Goal: Task Accomplishment & Management: Use online tool/utility

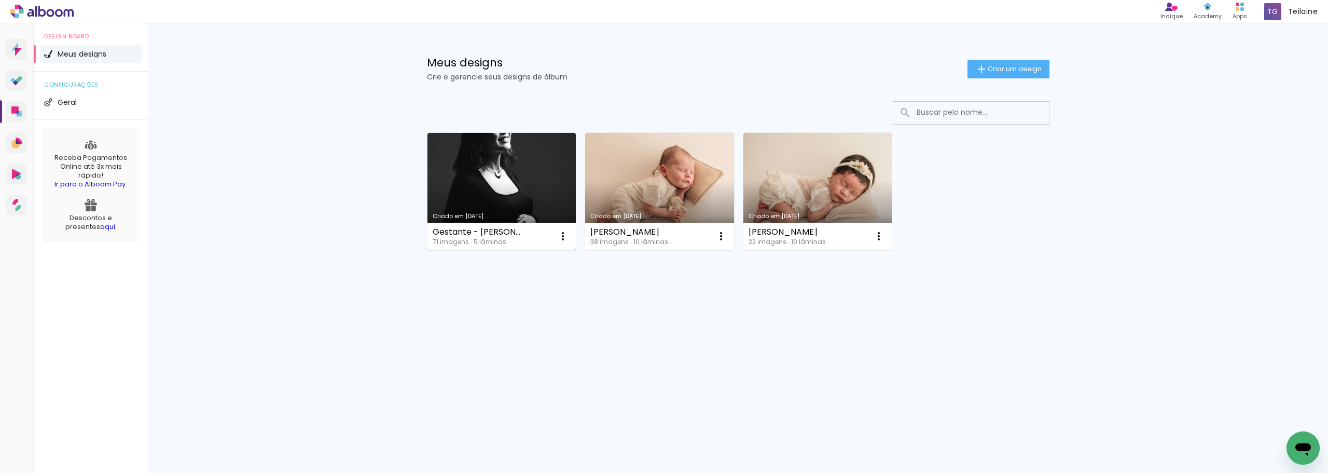
click at [527, 221] on link "Criado em [DATE]" at bounding box center [502, 191] width 149 height 117
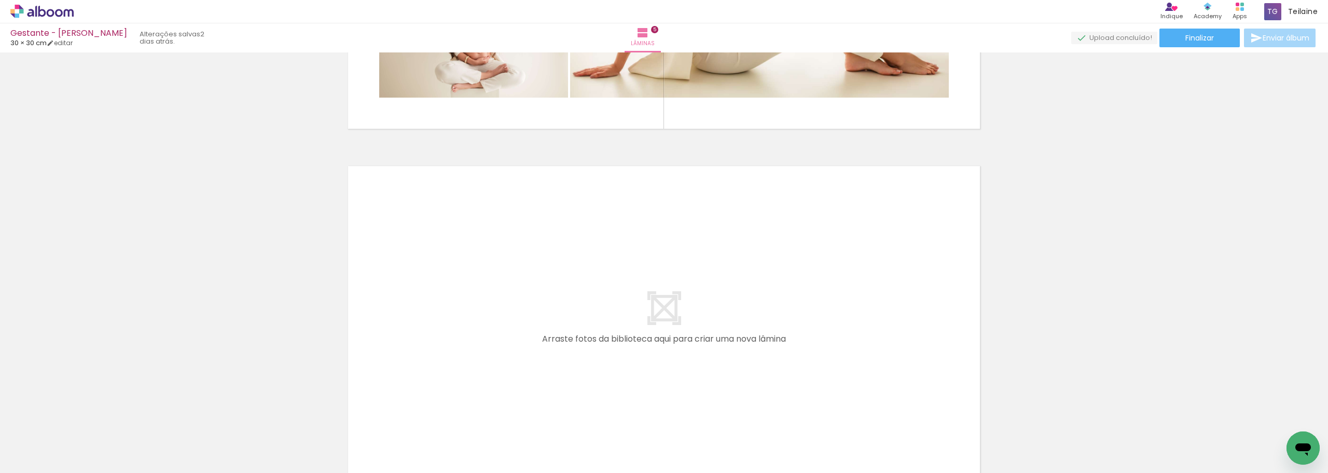
scroll to position [0, 717]
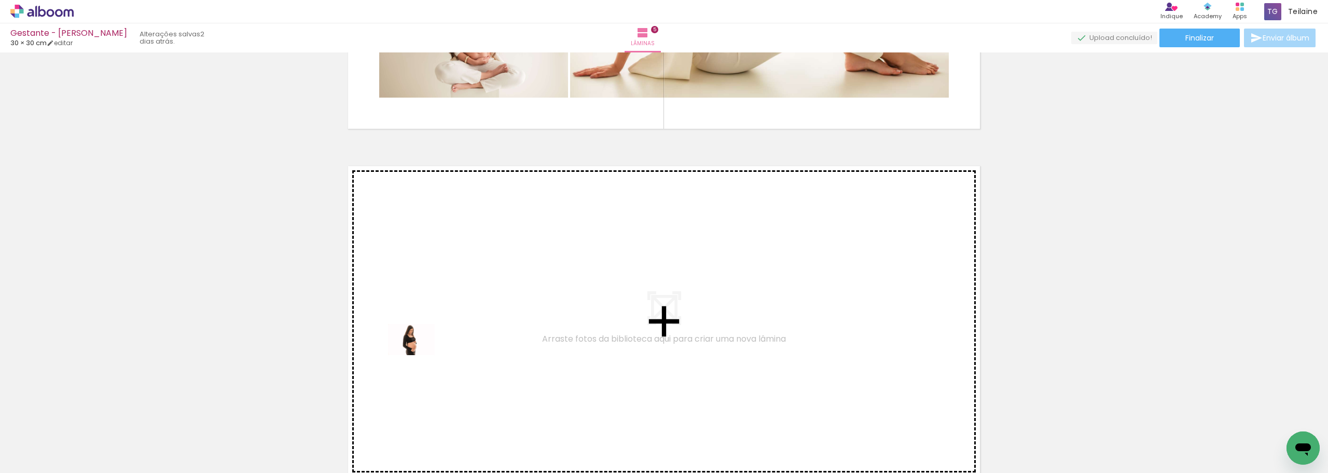
drag, startPoint x: 314, startPoint y: 449, endPoint x: 419, endPoint y: 355, distance: 141.1
click at [419, 355] on quentale-workspace at bounding box center [664, 236] width 1328 height 473
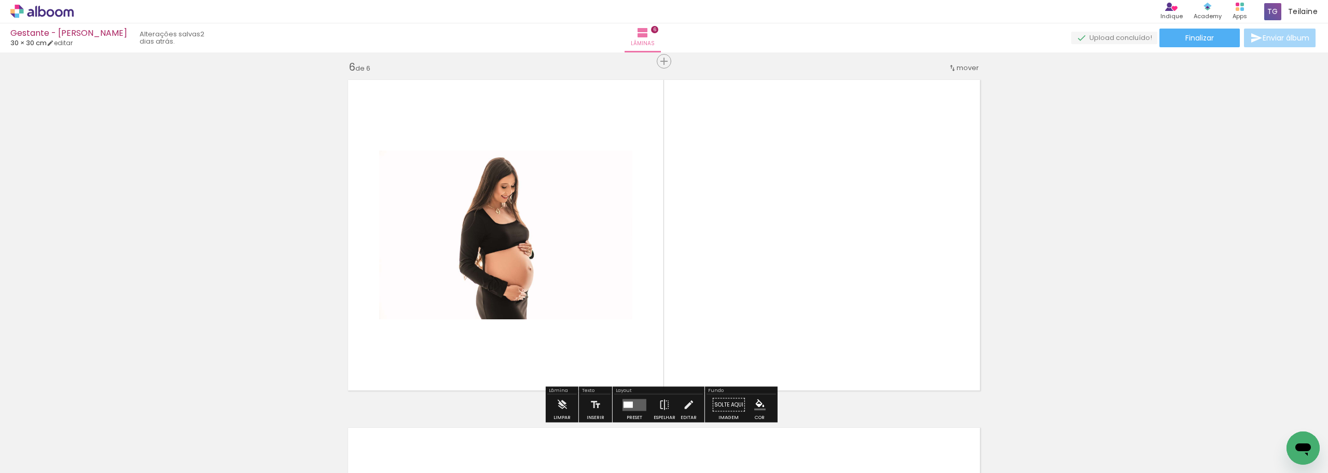
scroll to position [1752, 0]
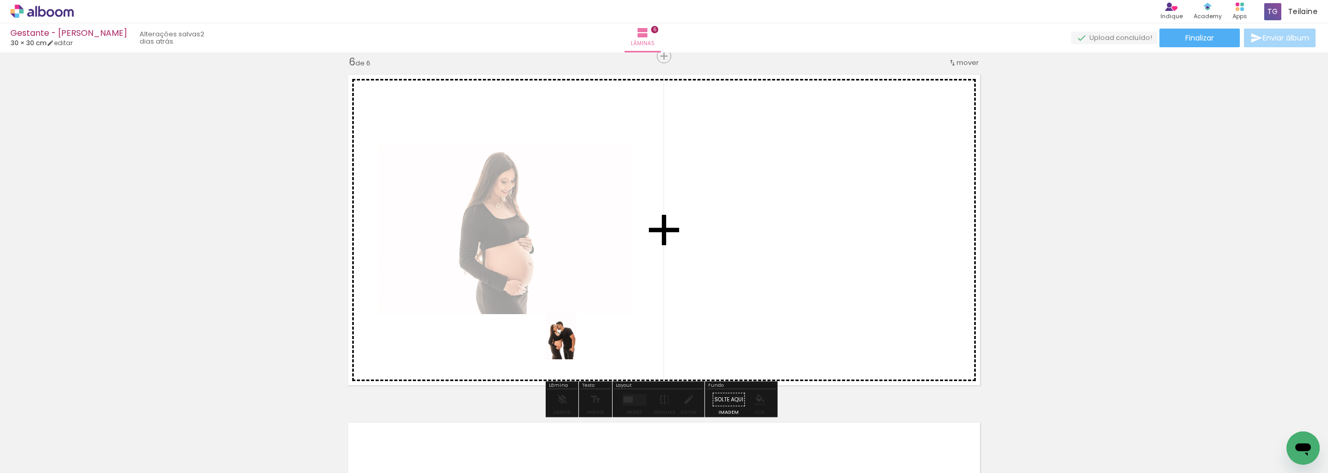
drag, startPoint x: 276, startPoint y: 442, endPoint x: 578, endPoint y: 343, distance: 317.7
click at [578, 343] on quentale-workspace at bounding box center [664, 236] width 1328 height 473
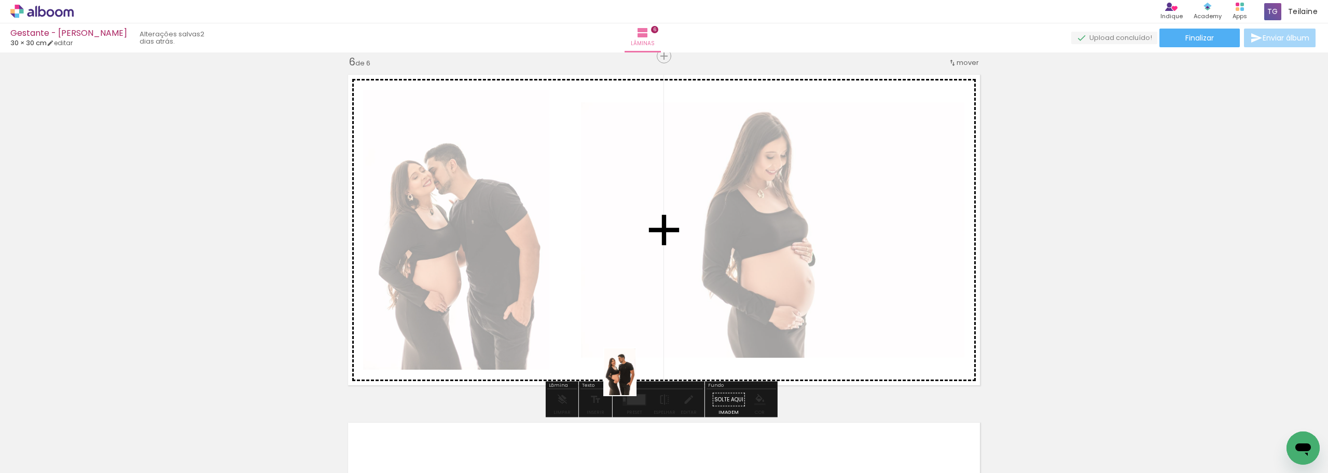
drag, startPoint x: 140, startPoint y: 446, endPoint x: 636, endPoint y: 379, distance: 500.0
click at [636, 379] on quentale-workspace at bounding box center [664, 236] width 1328 height 473
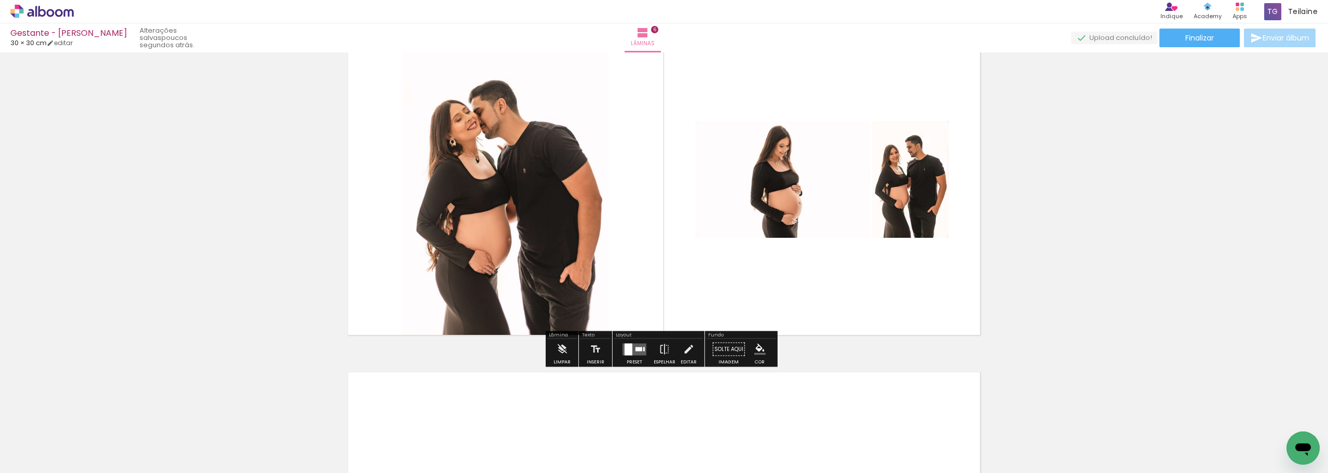
scroll to position [1804, 0]
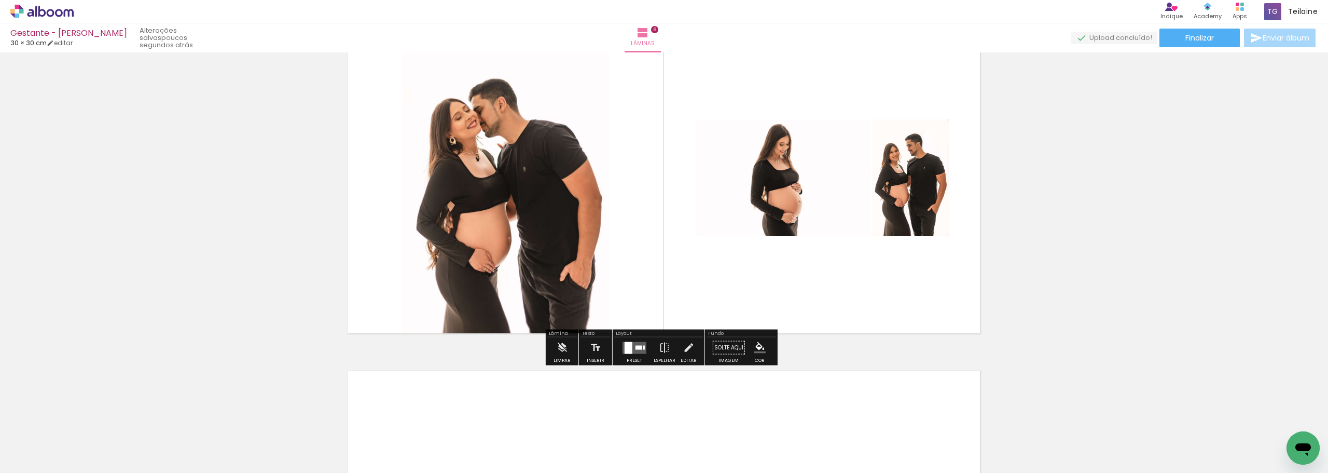
click at [643, 349] on div at bounding box center [644, 347] width 2 height 4
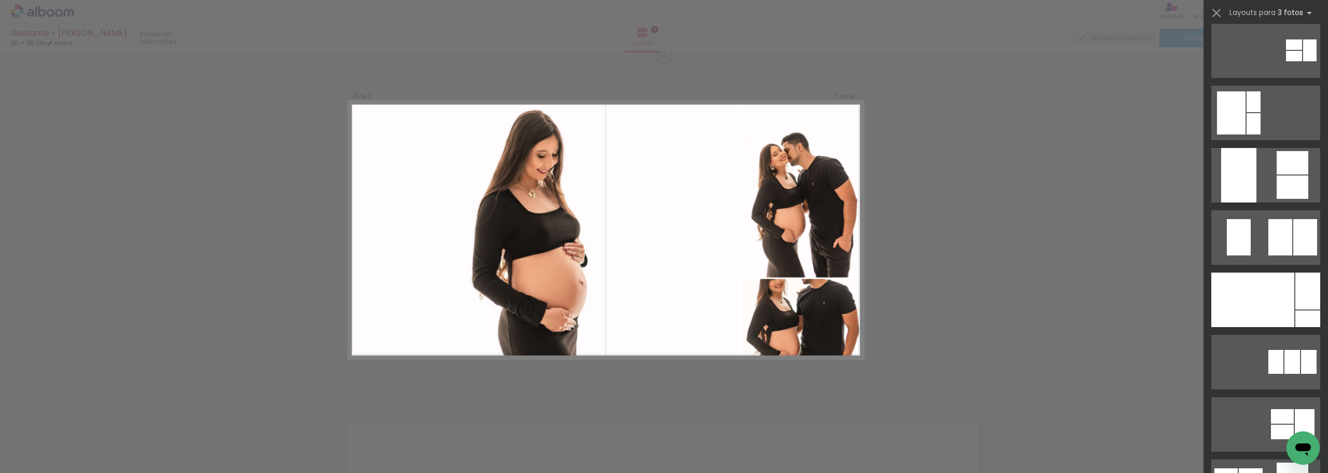
scroll to position [3373, 0]
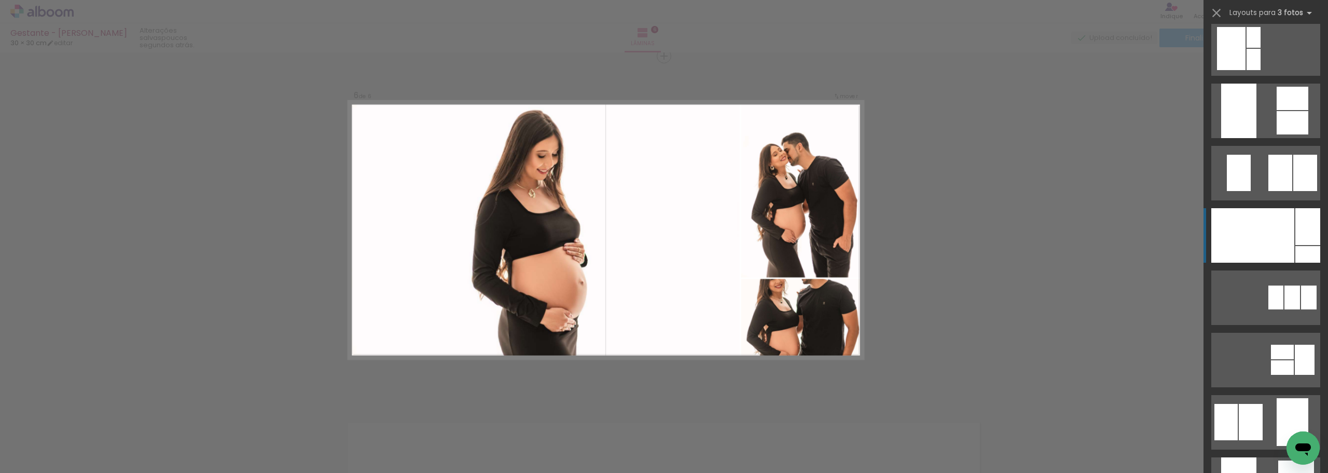
click at [1255, 249] on div at bounding box center [1253, 235] width 83 height 54
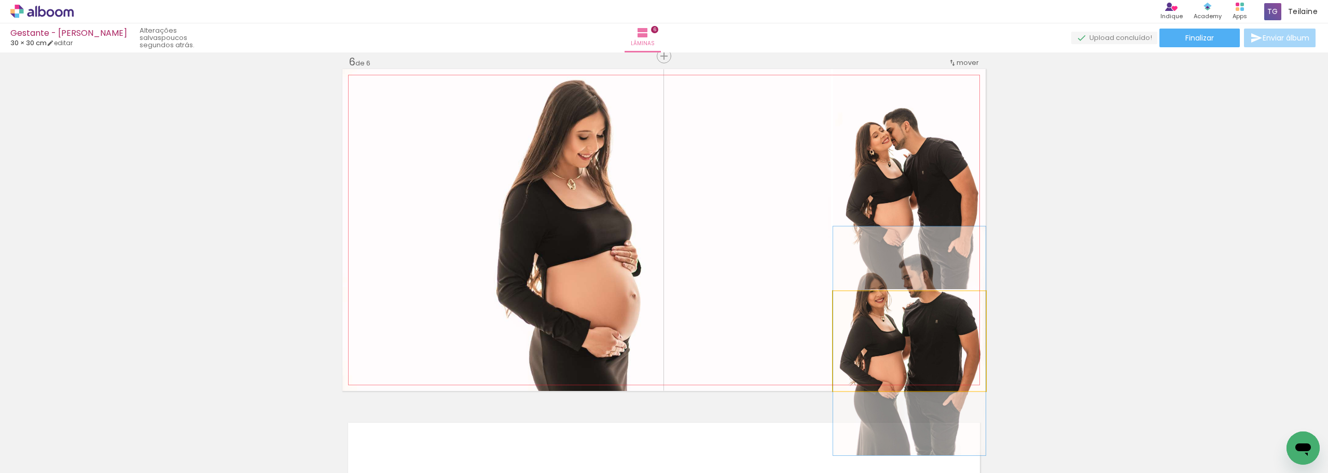
click at [898, 347] on quentale-photo at bounding box center [909, 341] width 153 height 100
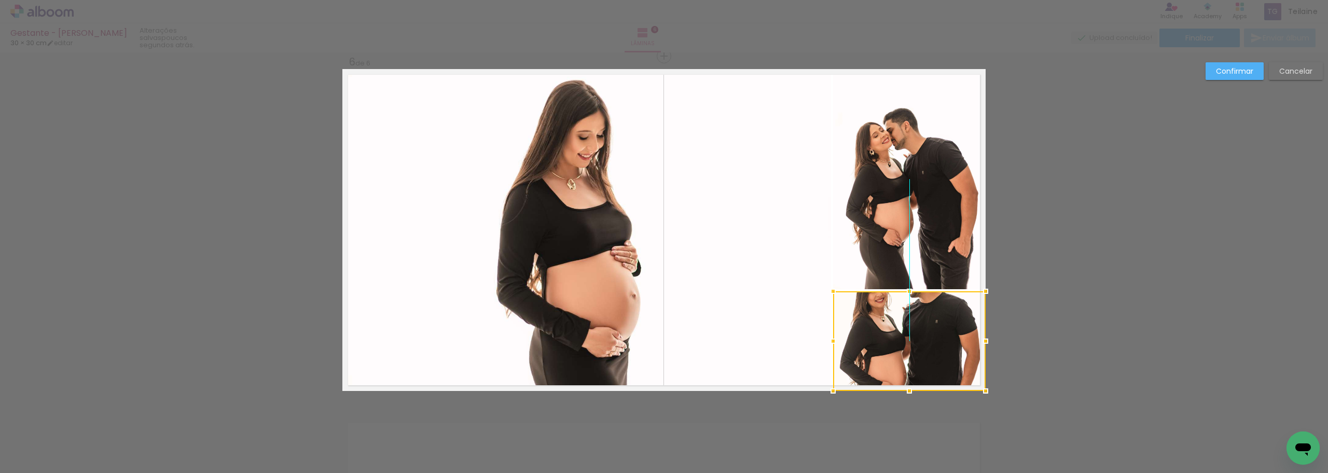
drag, startPoint x: 902, startPoint y: 341, endPoint x: 902, endPoint y: 354, distance: 13.5
click at [902, 354] on div at bounding box center [909, 341] width 153 height 100
click at [912, 259] on quentale-photo at bounding box center [909, 179] width 153 height 220
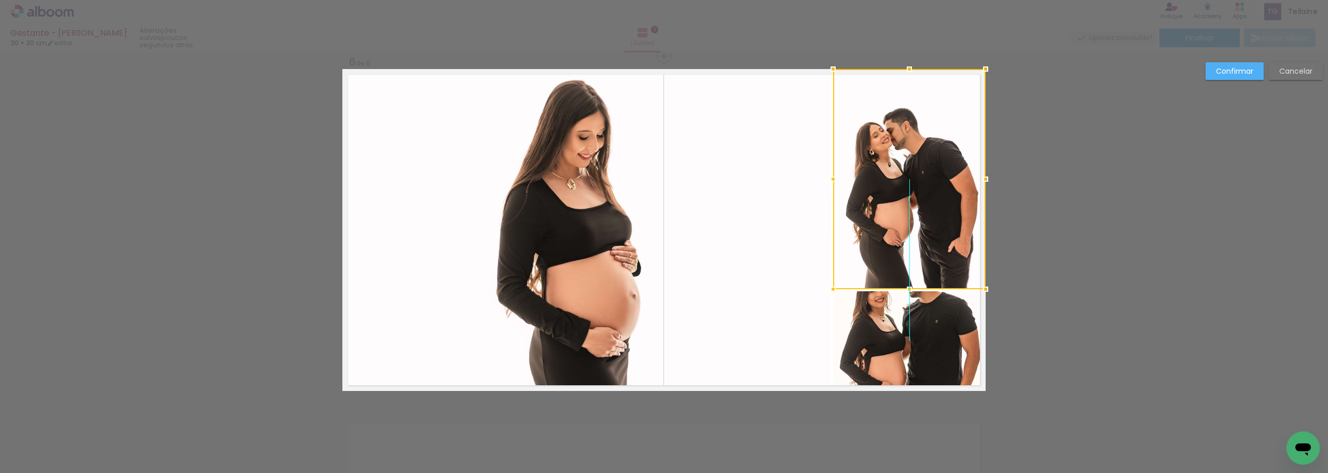
drag, startPoint x: 913, startPoint y: 253, endPoint x: 913, endPoint y: 234, distance: 18.7
click at [914, 230] on div at bounding box center [909, 179] width 153 height 220
drag, startPoint x: 915, startPoint y: 237, endPoint x: 917, endPoint y: 211, distance: 26.1
click at [917, 211] on div at bounding box center [909, 179] width 153 height 220
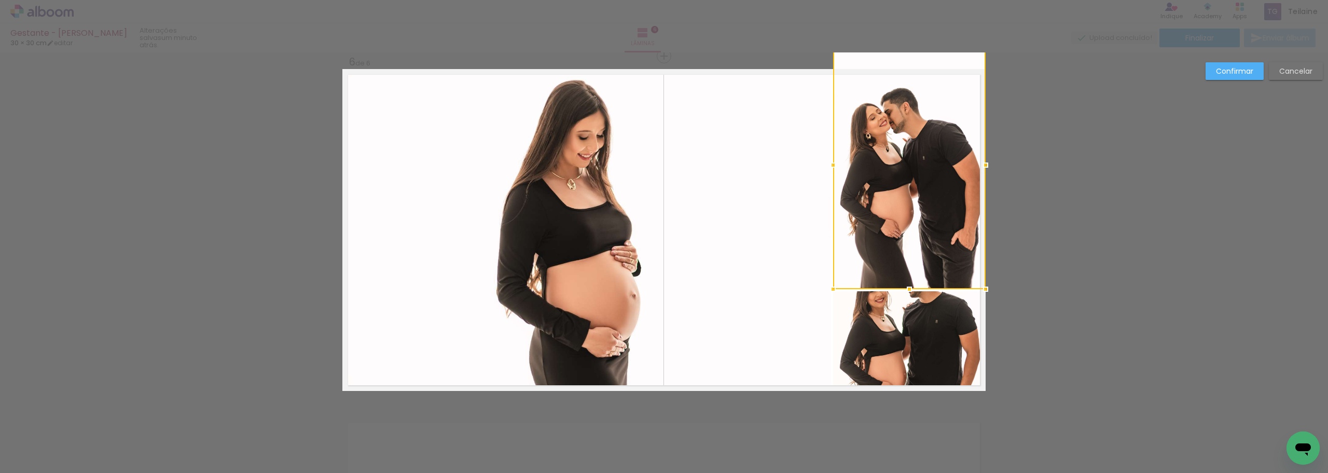
drag, startPoint x: 909, startPoint y: 65, endPoint x: 910, endPoint y: 46, distance: 19.2
click at [910, 0] on div "Gestante - Ana Raphaela 30 × 30 cm editar um minuto atrás. Lâminas 6 Finalizar …" at bounding box center [664, 0] width 1328 height 0
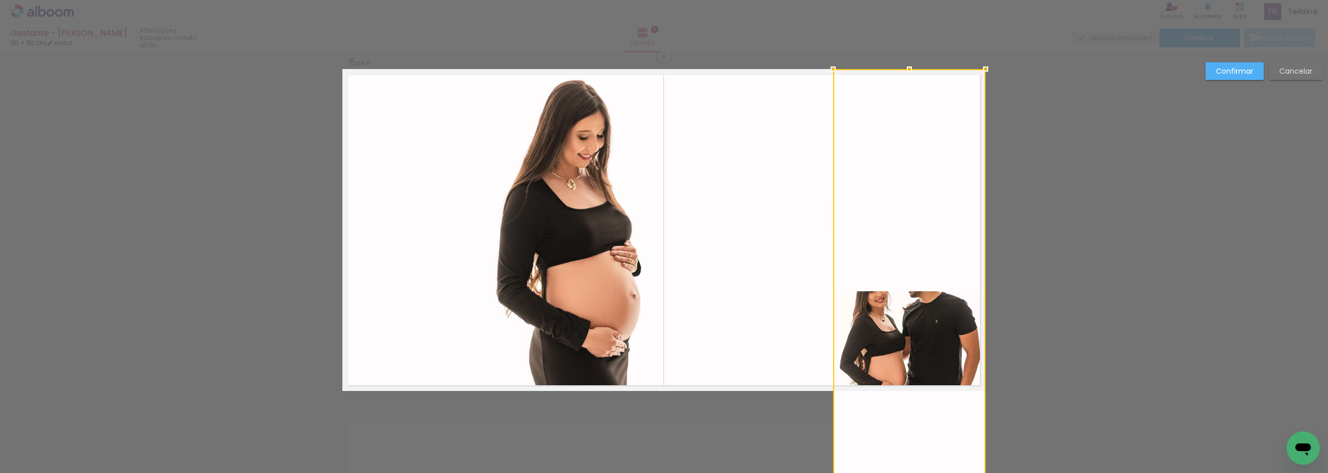
drag, startPoint x: 907, startPoint y: 287, endPoint x: 914, endPoint y: 312, distance: 26.1
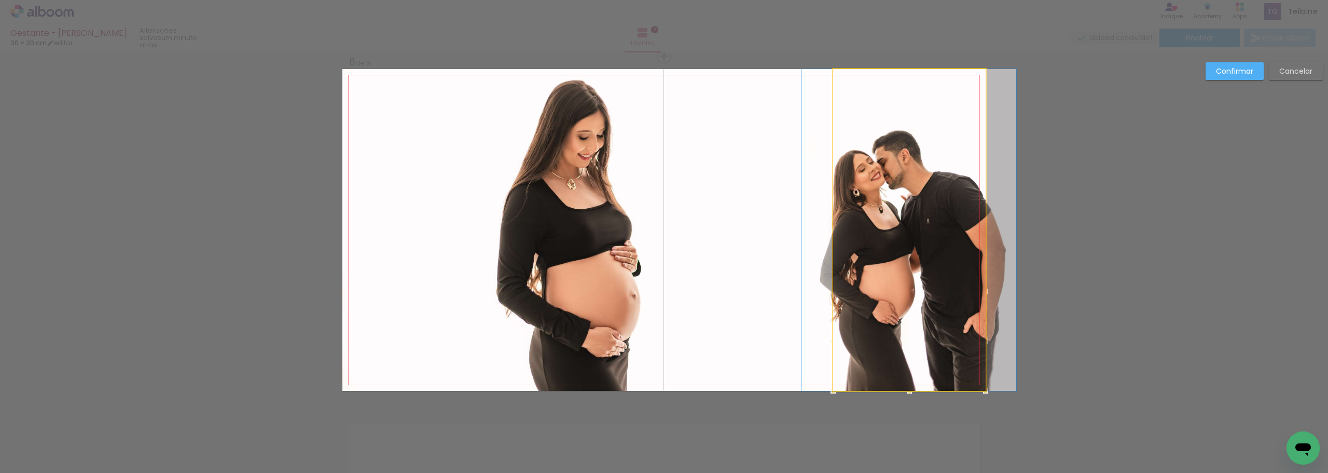
click at [905, 244] on quentale-photo at bounding box center [909, 230] width 153 height 322
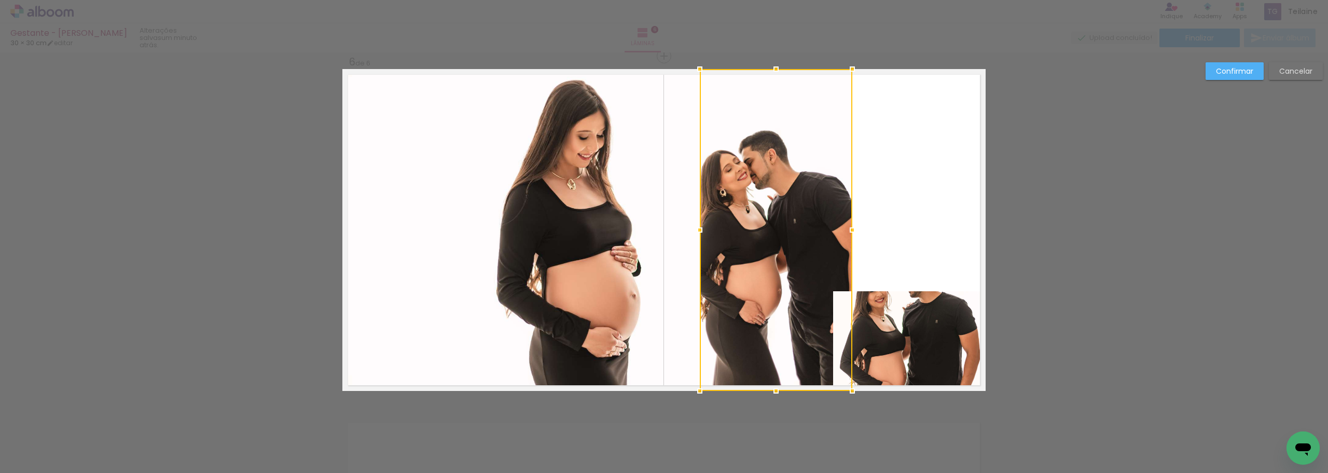
drag, startPoint x: 888, startPoint y: 218, endPoint x: 762, endPoint y: 436, distance: 251.8
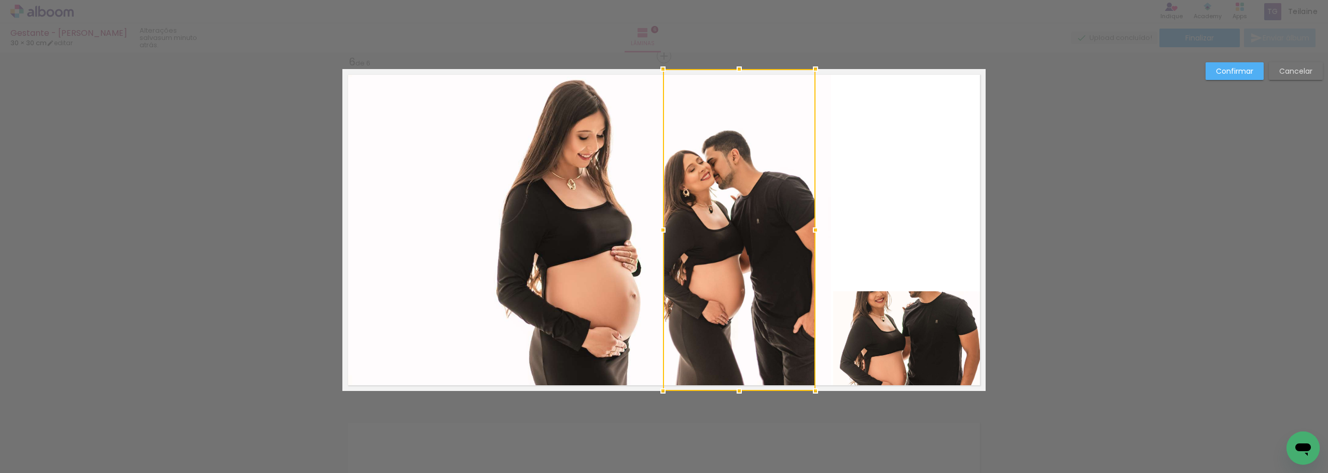
drag, startPoint x: 775, startPoint y: 251, endPoint x: 737, endPoint y: 422, distance: 175.3
click at [0, 0] on slot "Cancelar" at bounding box center [0, 0] width 0 height 0
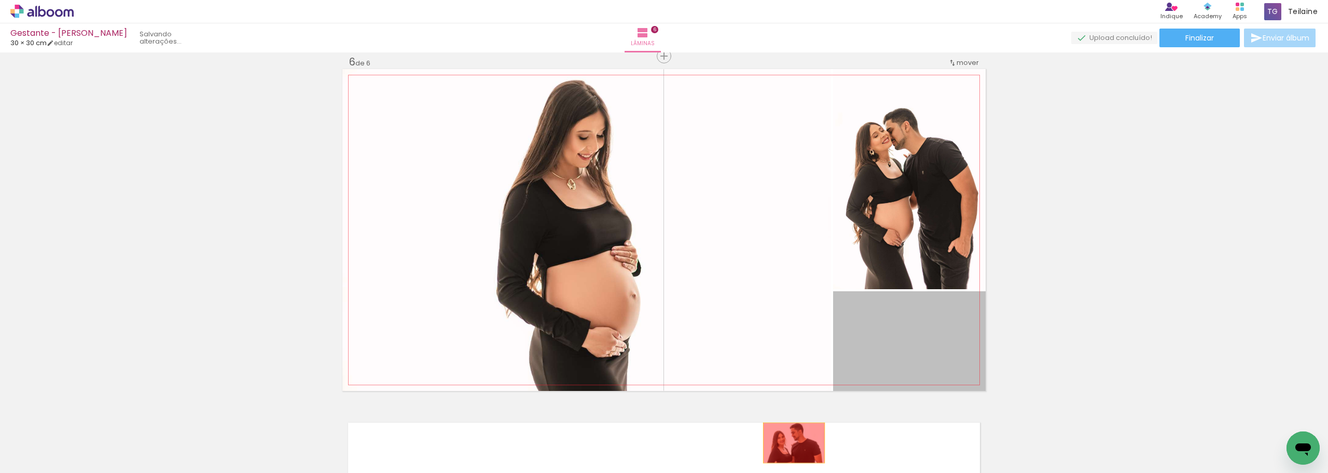
drag, startPoint x: 907, startPoint y: 354, endPoint x: 790, endPoint y: 443, distance: 146.2
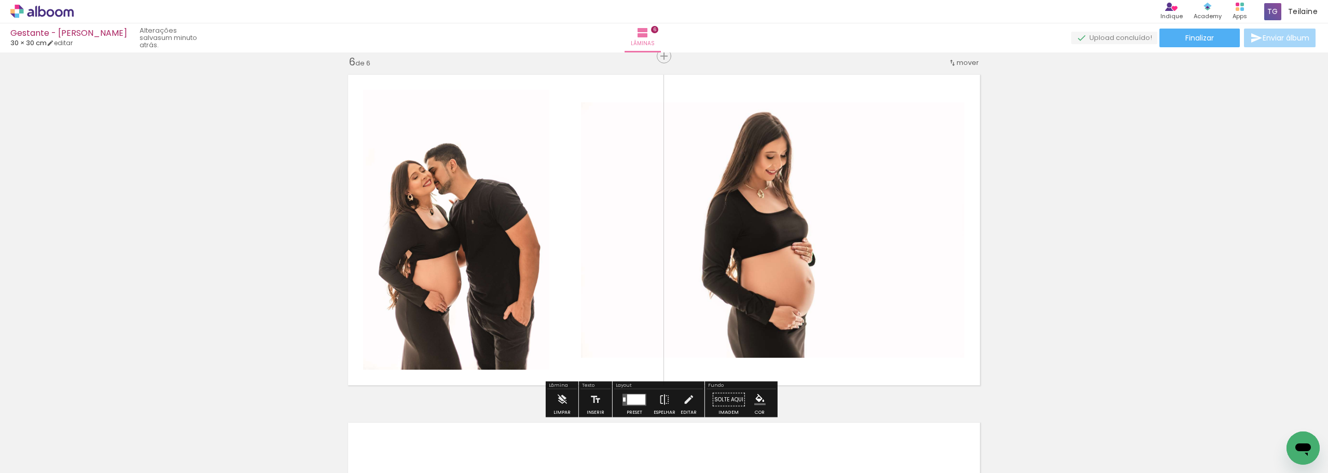
click at [626, 409] on quentale-thumb at bounding box center [607, 438] width 58 height 60
click at [629, 397] on div at bounding box center [636, 399] width 18 height 10
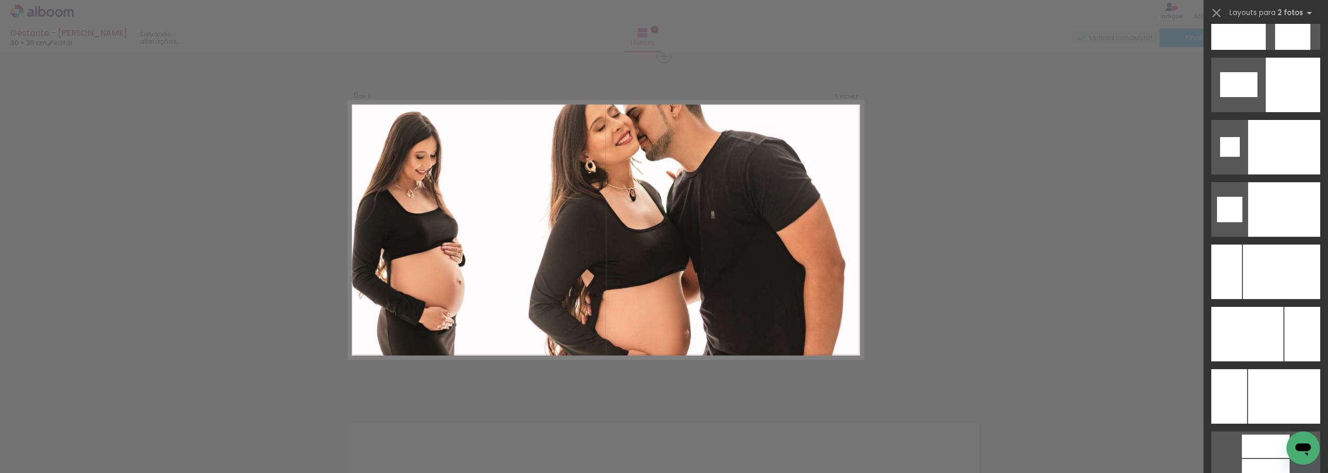
scroll to position [4359, 0]
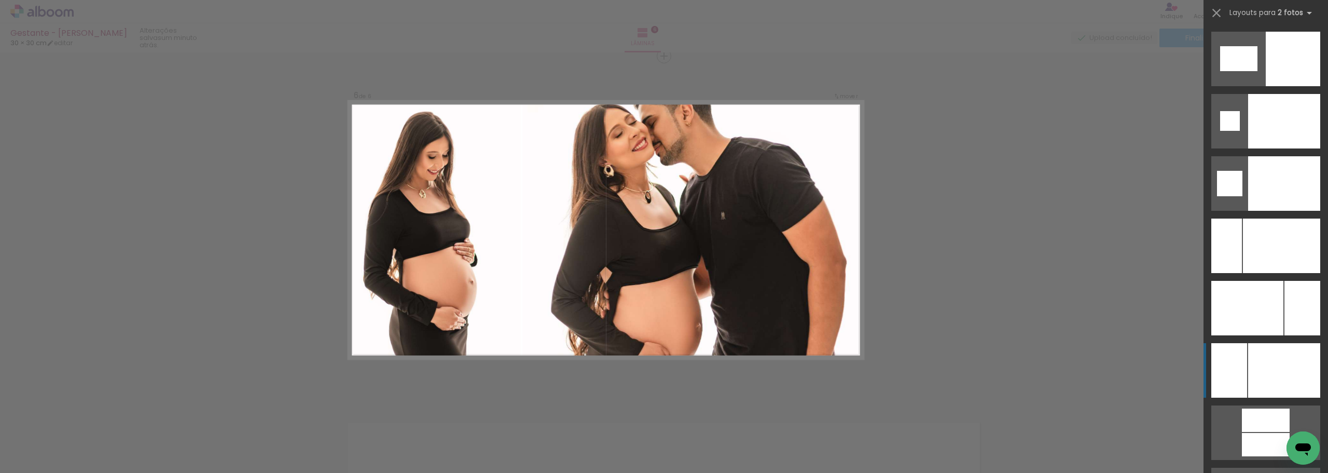
click at [1270, 273] on div at bounding box center [1281, 245] width 77 height 54
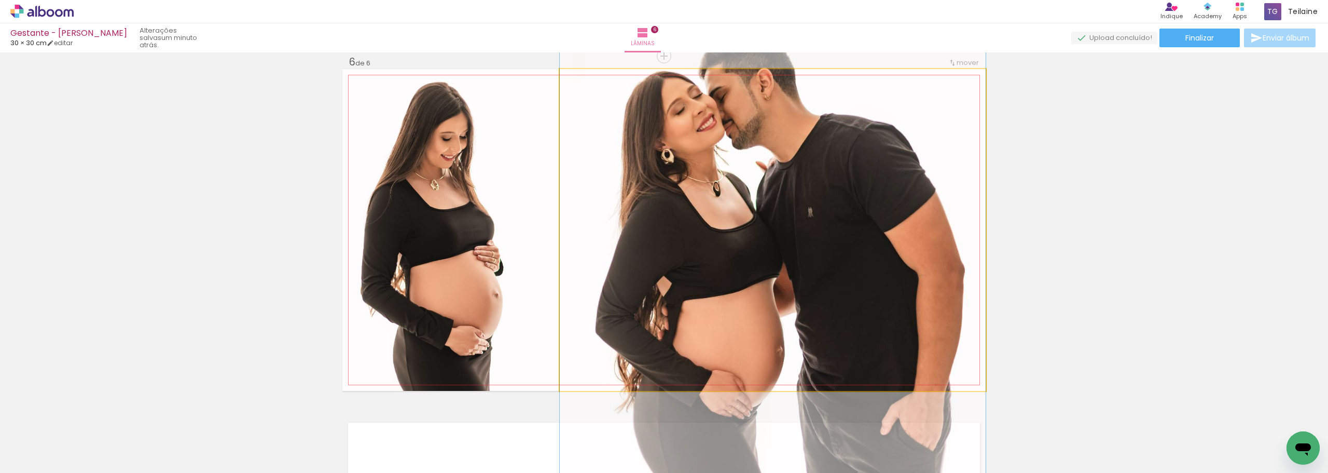
click at [860, 281] on quentale-photo at bounding box center [773, 230] width 426 height 322
click at [860, 280] on quentale-photo at bounding box center [773, 230] width 426 height 322
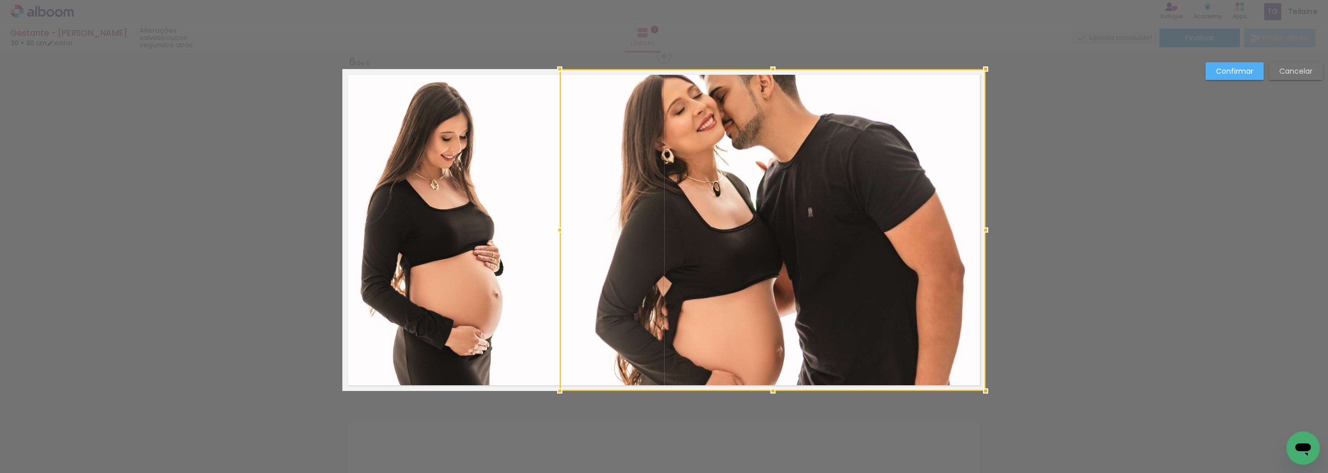
drag, startPoint x: 1290, startPoint y: 61, endPoint x: 1290, endPoint y: 73, distance: 12.5
click at [1292, 81] on div "Confirmar Cancelar" at bounding box center [1262, 74] width 122 height 25
click at [0, 0] on slot "Cancelar" at bounding box center [0, 0] width 0 height 0
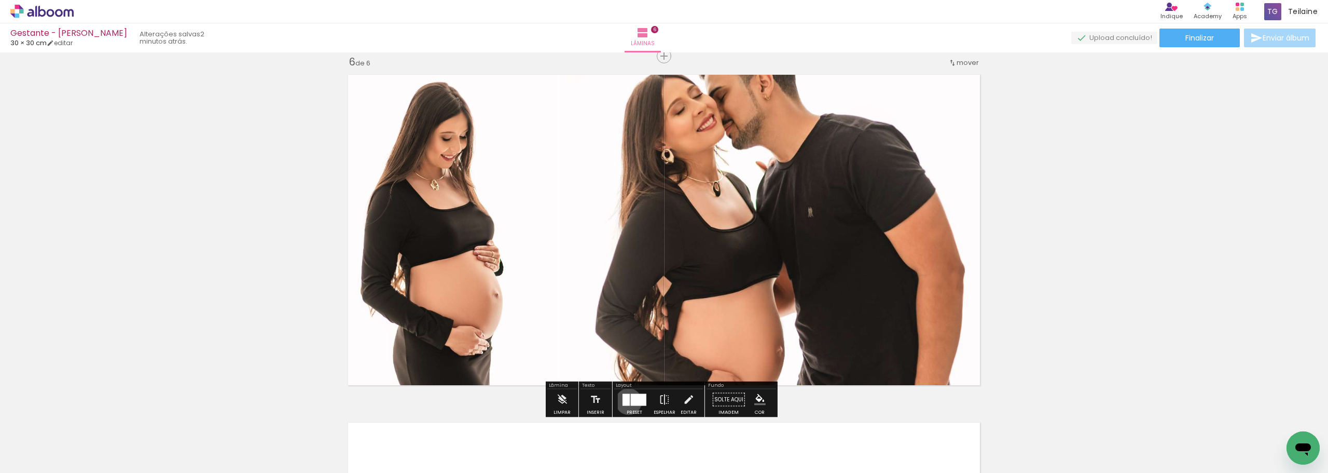
click at [626, 401] on div at bounding box center [626, 399] width 7 height 12
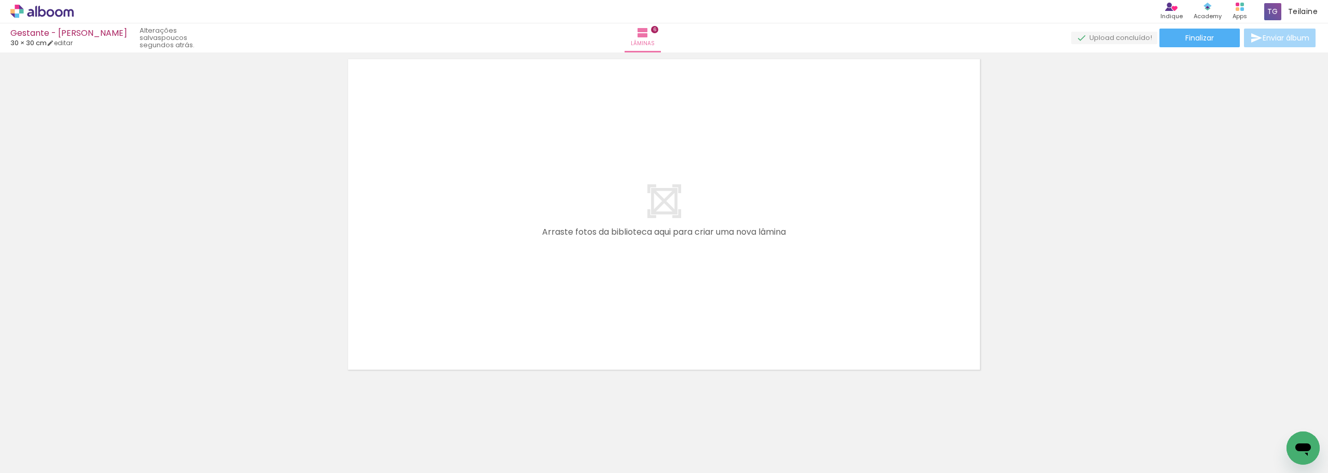
scroll to position [0, 0]
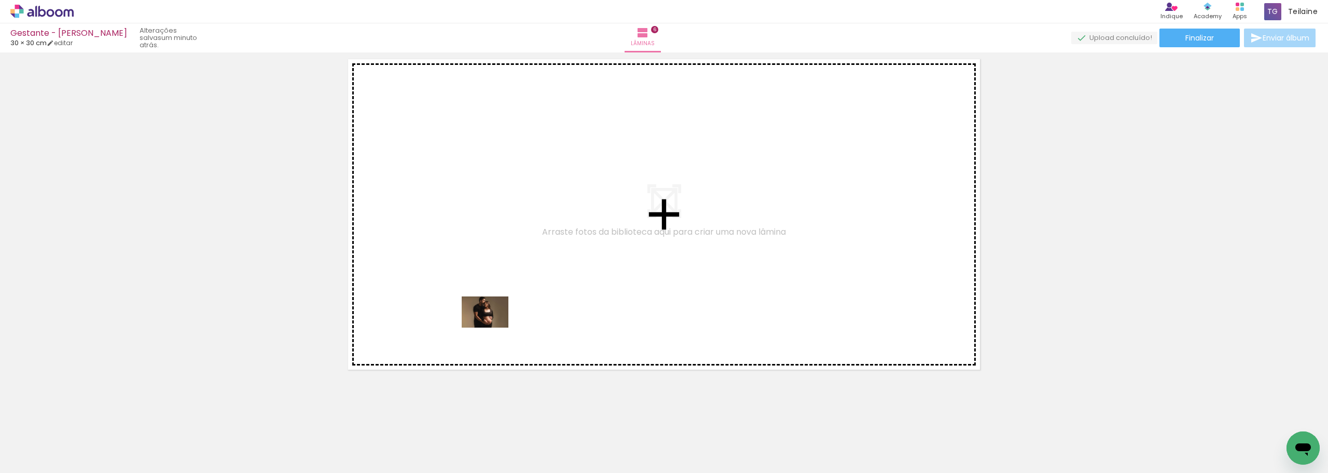
drag, startPoint x: 405, startPoint y: 448, endPoint x: 493, endPoint y: 327, distance: 149.4
click at [493, 327] on quentale-workspace at bounding box center [664, 236] width 1328 height 473
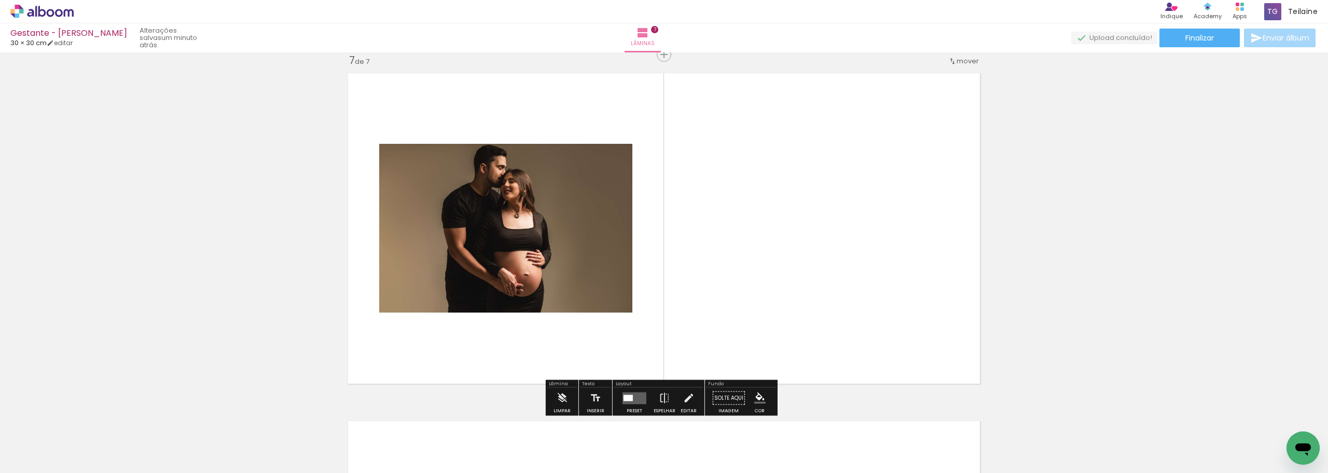
scroll to position [2099, 0]
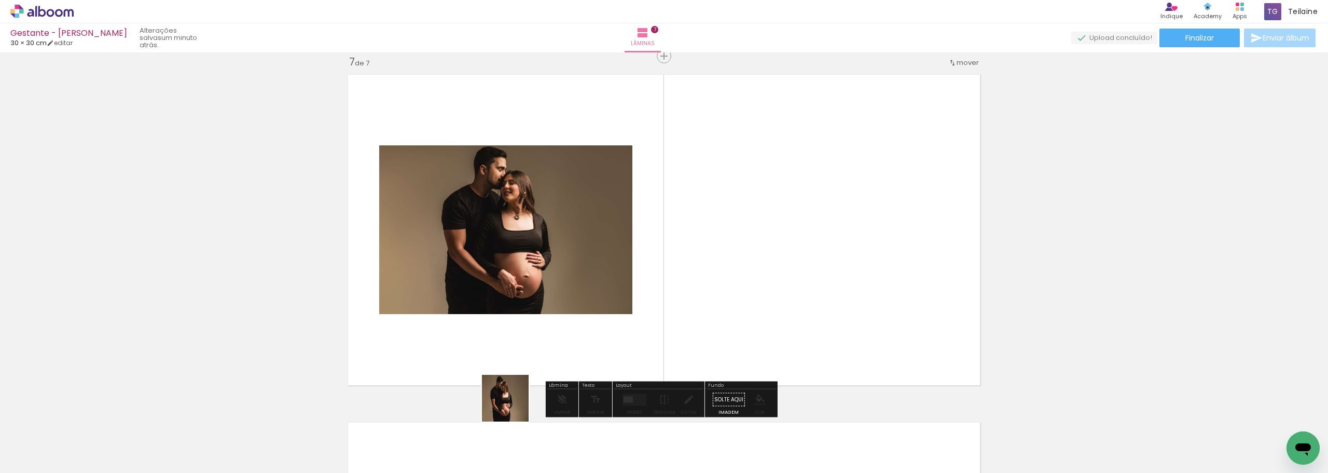
drag, startPoint x: 506, startPoint y: 439, endPoint x: 518, endPoint y: 350, distance: 90.0
click at [518, 350] on quentale-workspace at bounding box center [664, 236] width 1328 height 473
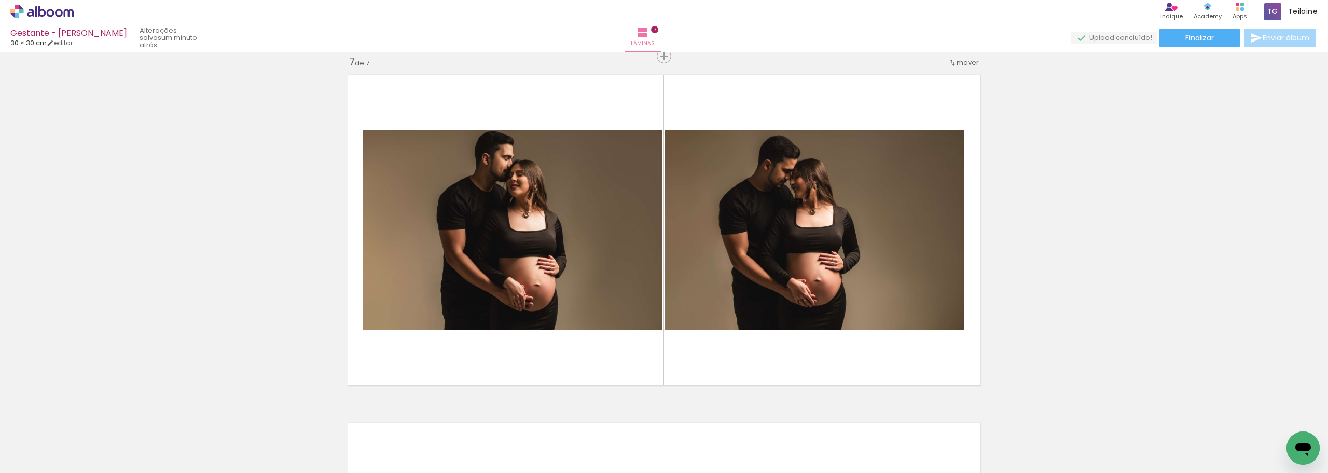
click at [119, 442] on div at bounding box center [103, 438] width 31 height 47
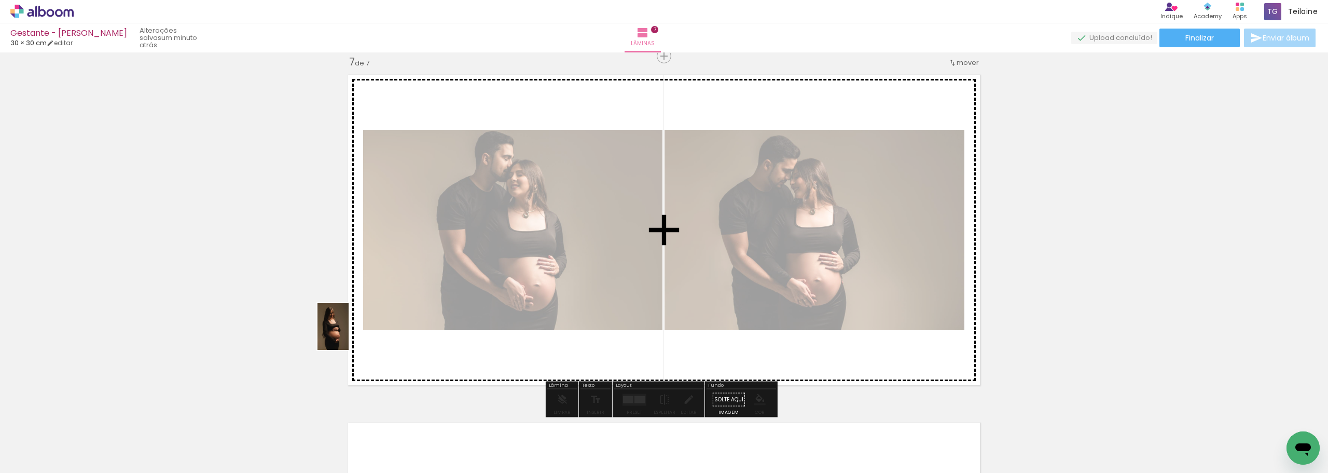
drag, startPoint x: 276, startPoint y: 443, endPoint x: 350, endPoint y: 332, distance: 133.8
click at [350, 332] on quentale-workspace at bounding box center [664, 236] width 1328 height 473
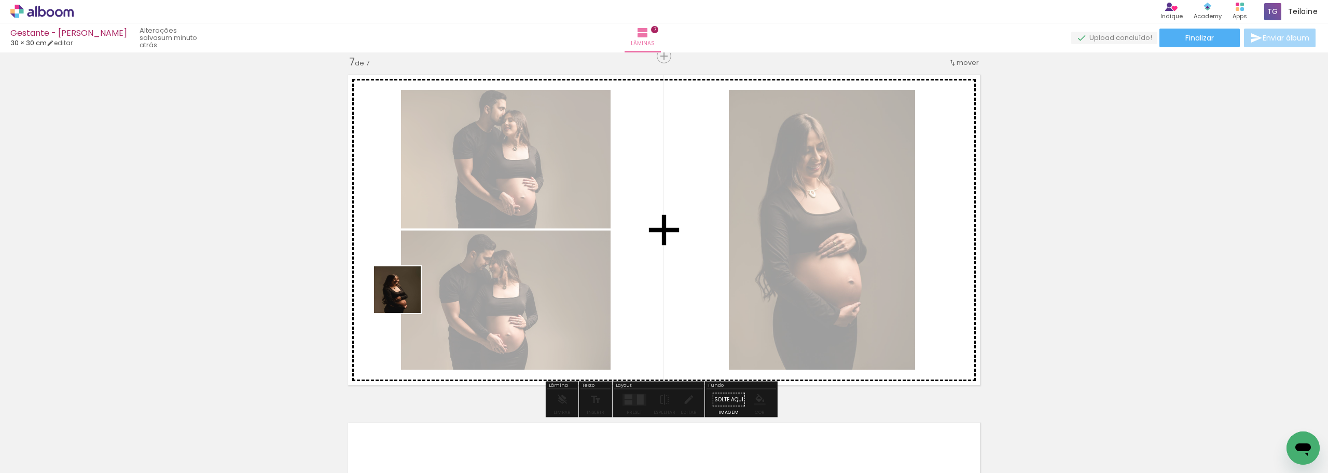
drag, startPoint x: 220, startPoint y: 444, endPoint x: 483, endPoint y: 268, distance: 316.5
click at [483, 268] on quentale-workspace at bounding box center [664, 236] width 1328 height 473
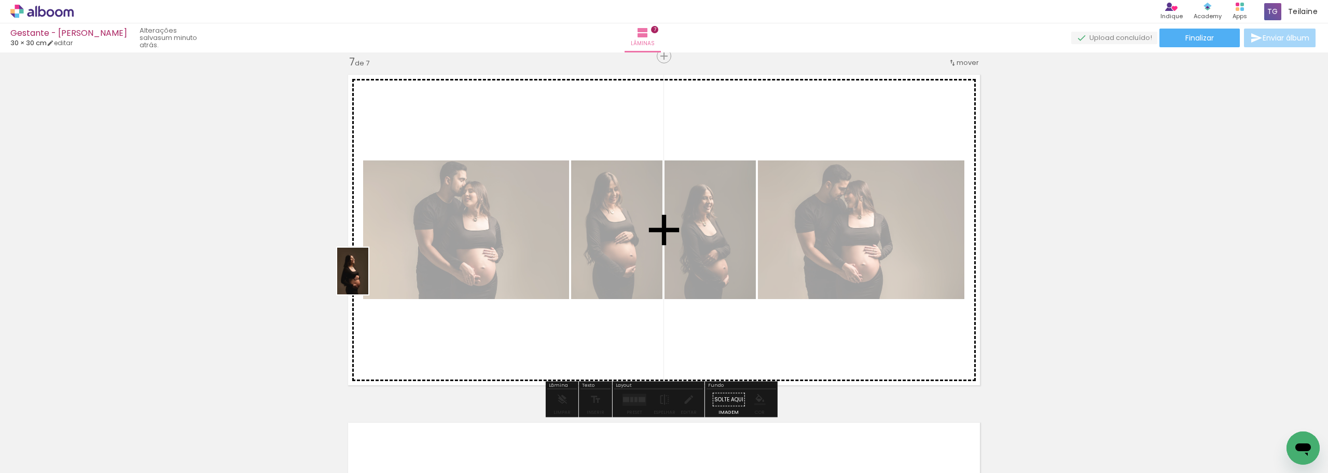
drag, startPoint x: 179, startPoint y: 450, endPoint x: 368, endPoint y: 279, distance: 255.3
click at [368, 279] on quentale-workspace at bounding box center [664, 236] width 1328 height 473
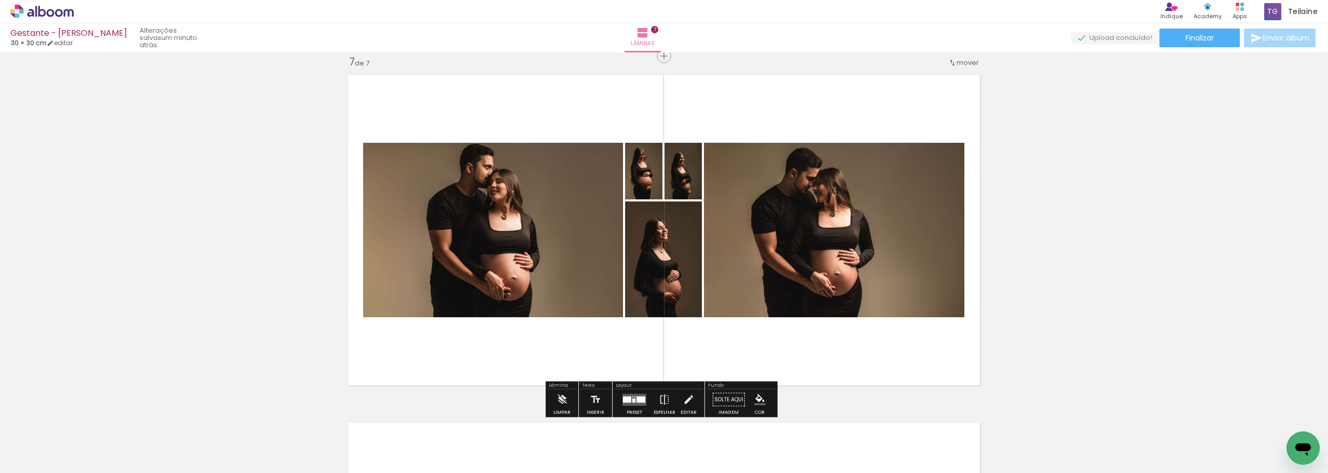
click at [637, 400] on div at bounding box center [641, 399] width 9 height 6
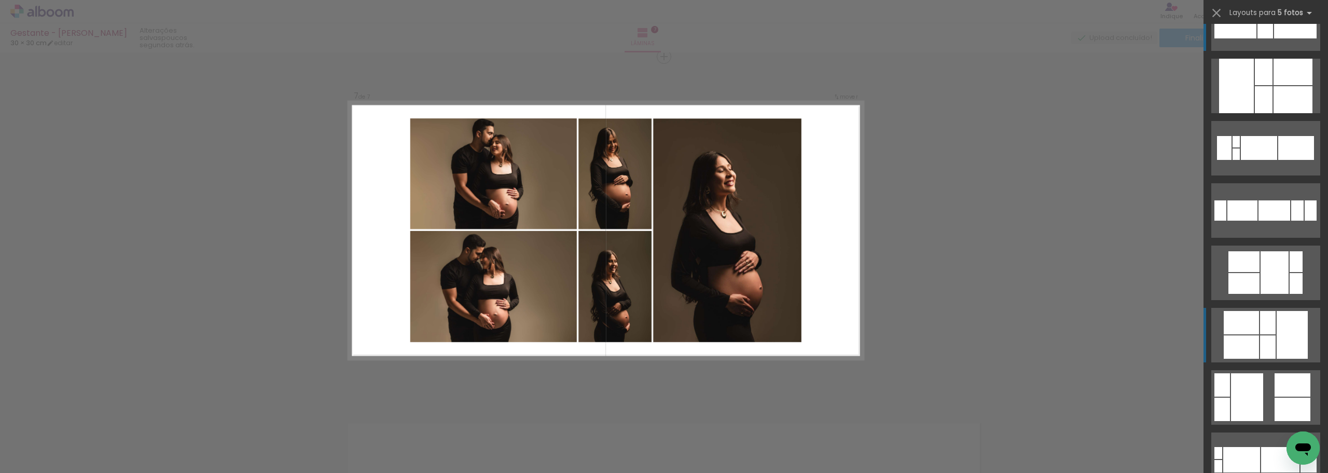
scroll to position [52, 0]
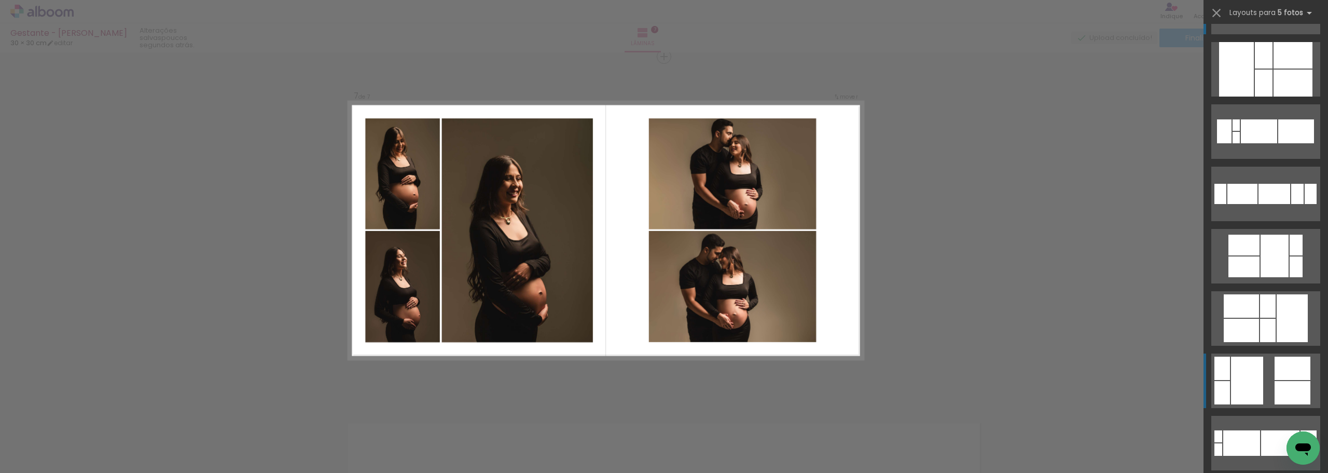
click at [1255, 68] on div at bounding box center [1264, 55] width 18 height 26
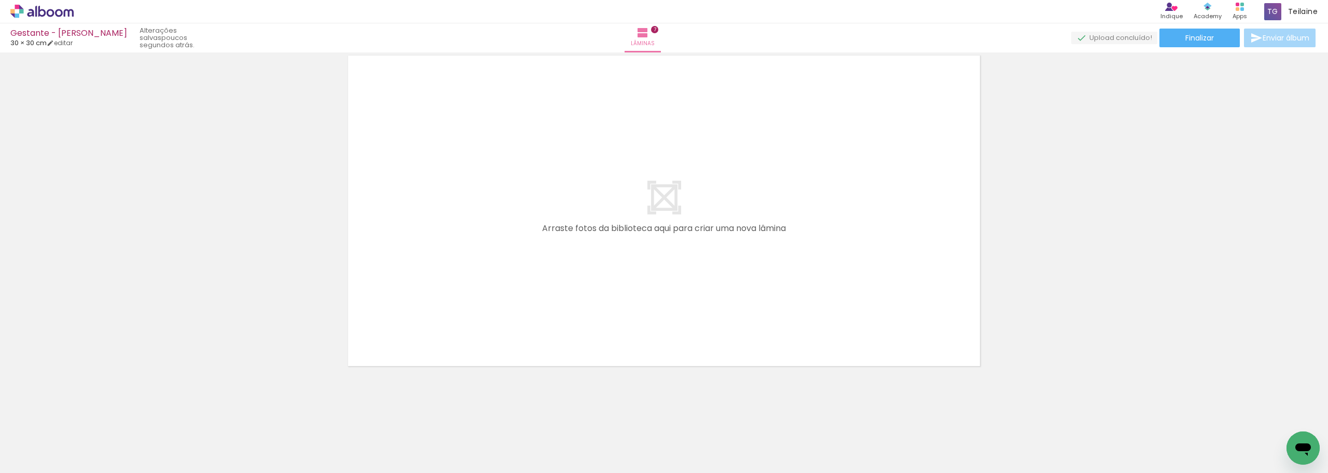
scroll to position [0, 1025]
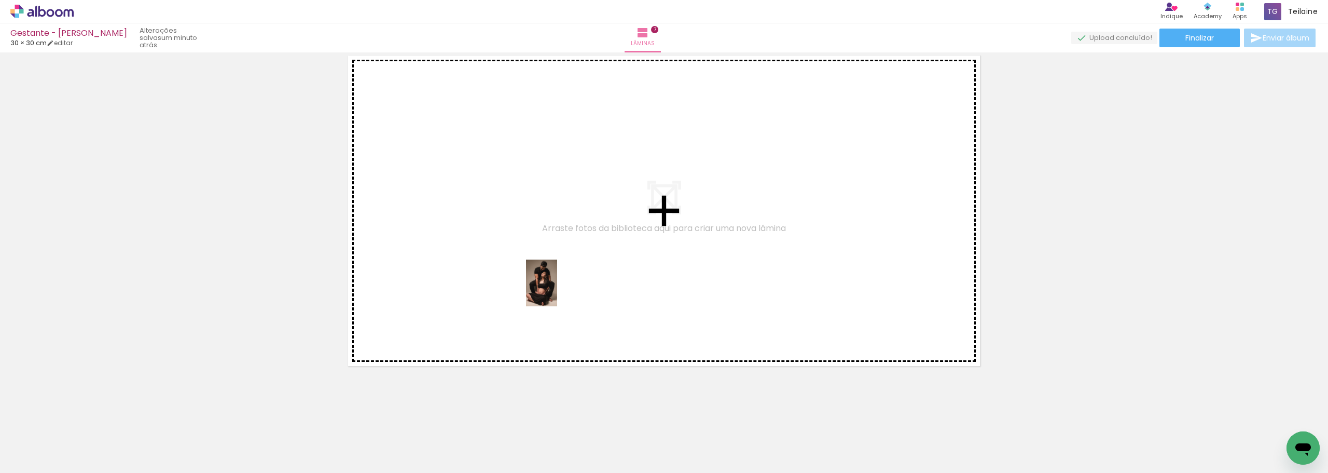
drag, startPoint x: 572, startPoint y: 446, endPoint x: 556, endPoint y: 276, distance: 171.4
click at [556, 276] on quentale-workspace at bounding box center [664, 236] width 1328 height 473
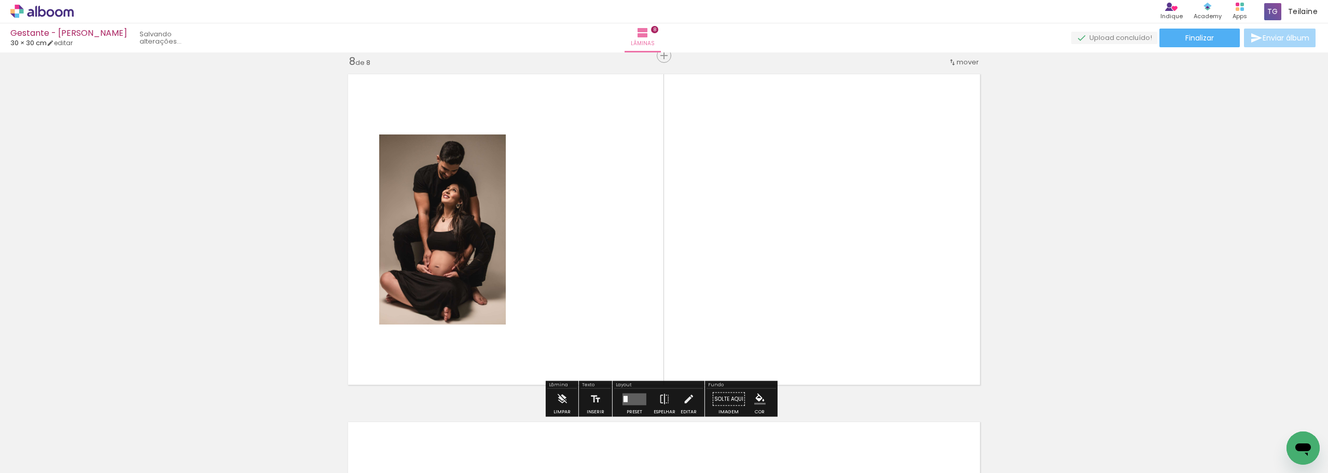
scroll to position [2447, 0]
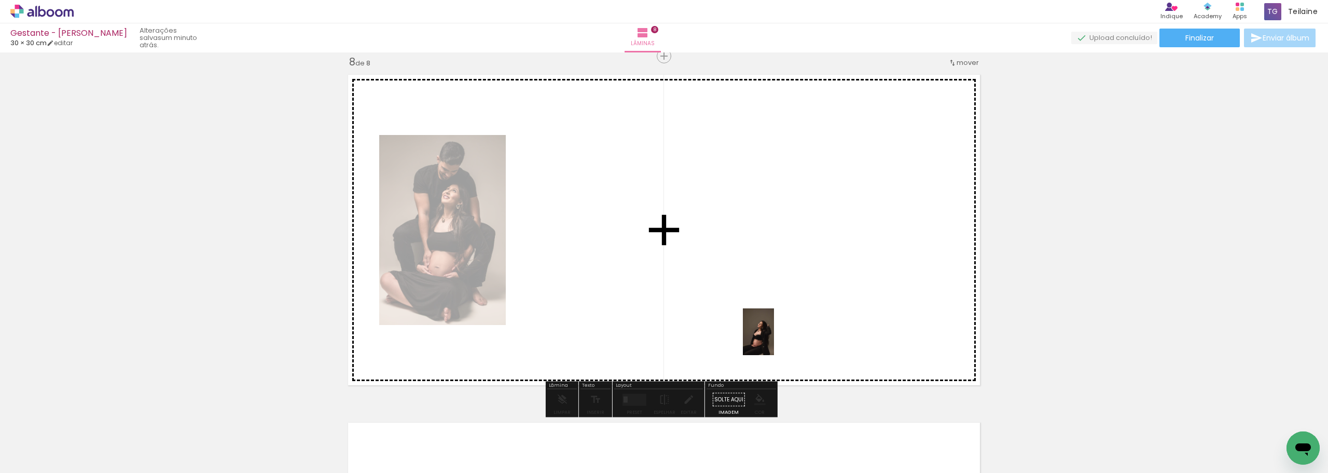
drag, startPoint x: 715, startPoint y: 452, endPoint x: 774, endPoint y: 339, distance: 127.2
click at [774, 339] on quentale-workspace at bounding box center [664, 236] width 1328 height 473
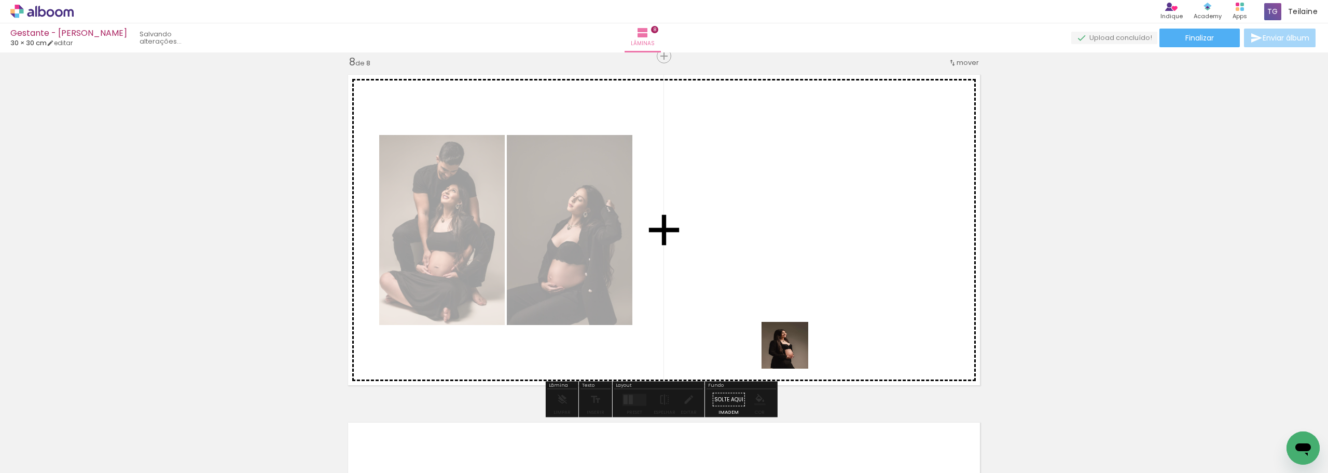
drag, startPoint x: 760, startPoint y: 444, endPoint x: 805, endPoint y: 317, distance: 134.4
click at [805, 317] on quentale-workspace at bounding box center [664, 236] width 1328 height 473
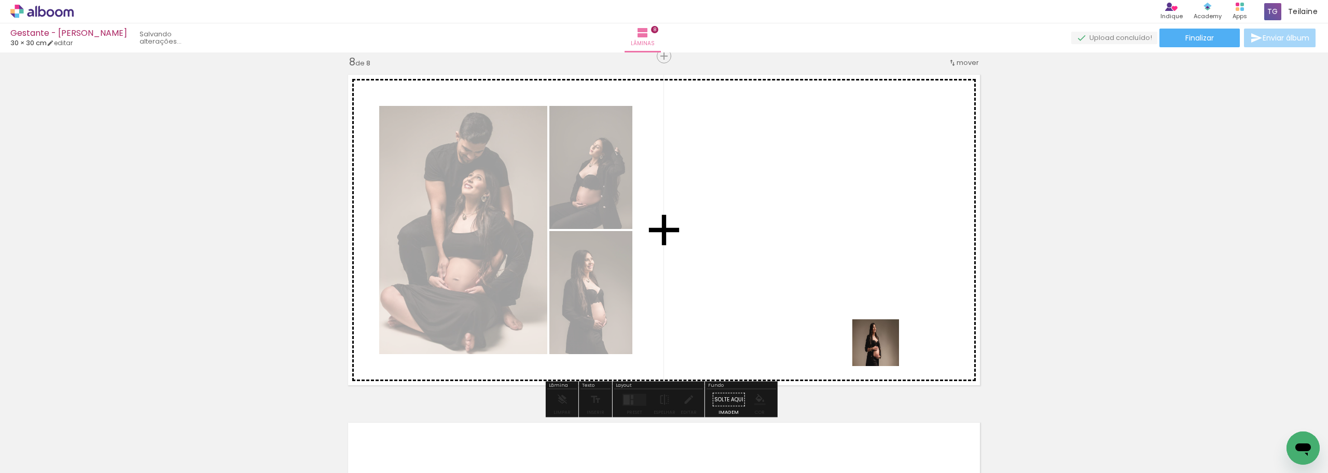
drag, startPoint x: 888, startPoint y: 447, endPoint x: 883, endPoint y: 333, distance: 113.8
click at [883, 333] on quentale-workspace at bounding box center [664, 236] width 1328 height 473
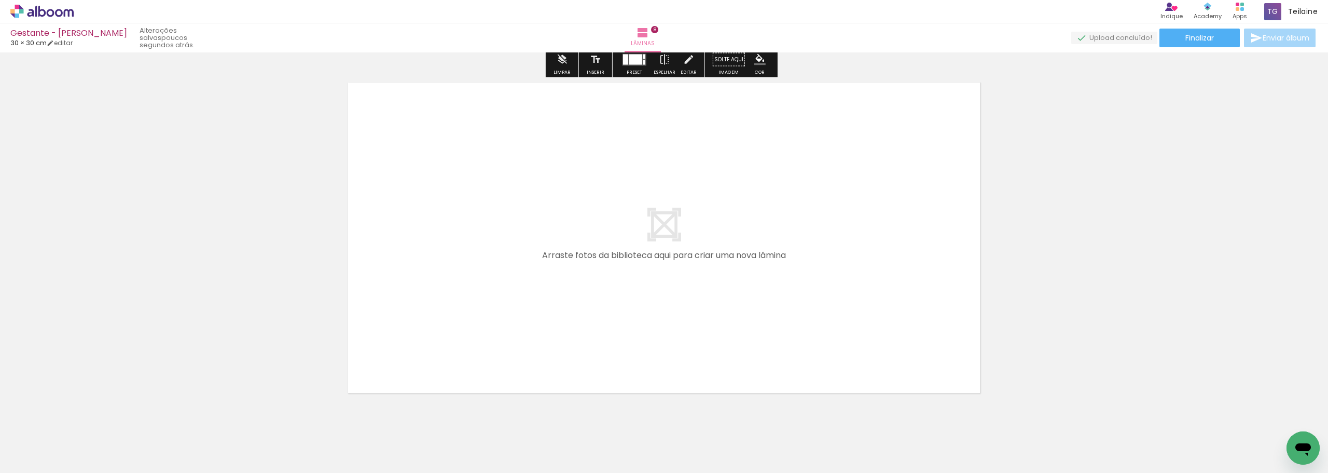
scroll to position [2810, 0]
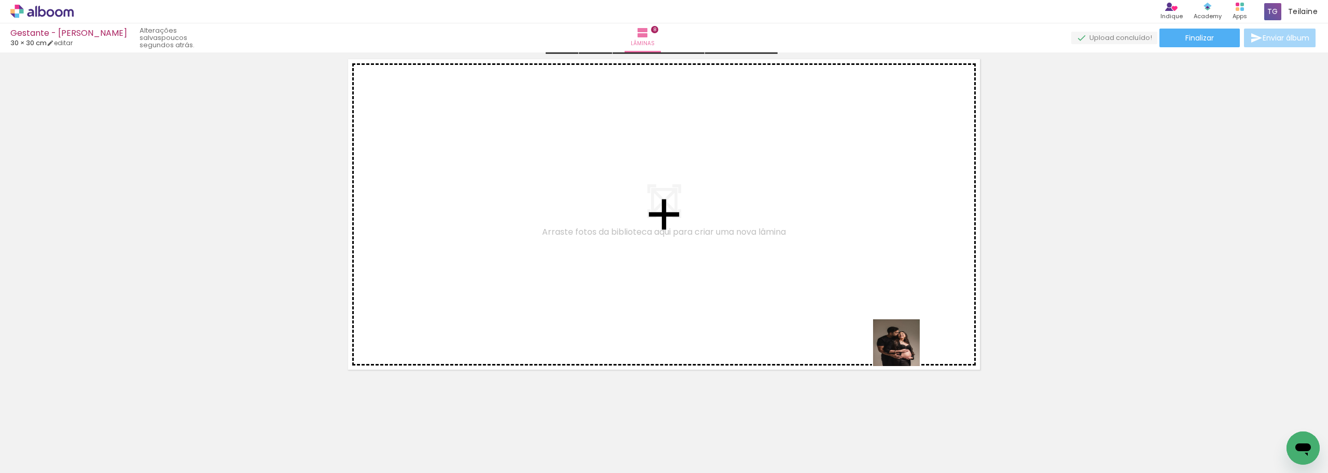
drag, startPoint x: 996, startPoint y: 446, endPoint x: 801, endPoint y: 270, distance: 262.7
click at [801, 270] on quentale-workspace at bounding box center [664, 236] width 1328 height 473
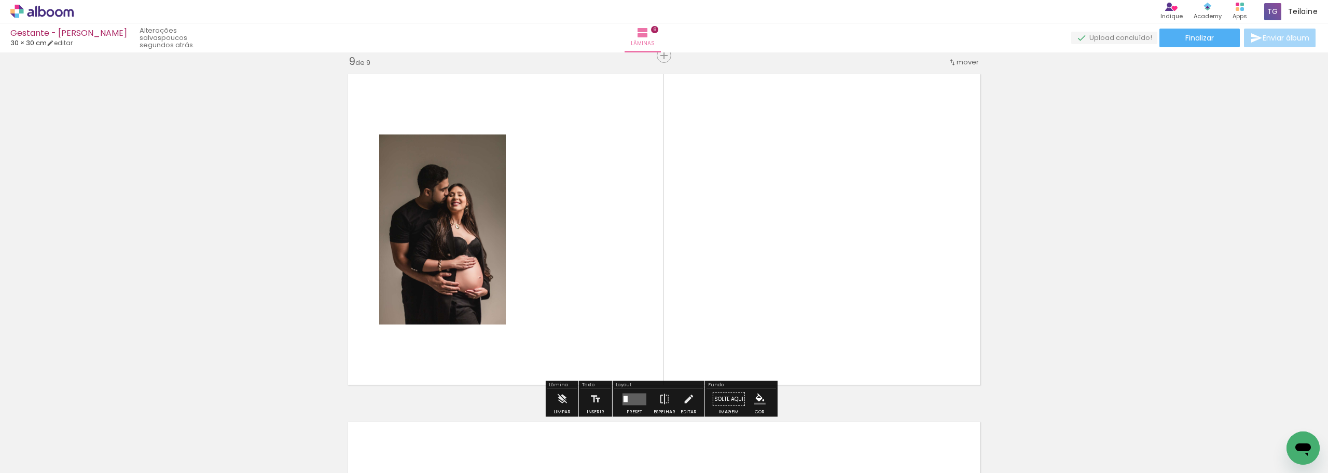
scroll to position [2795, 0]
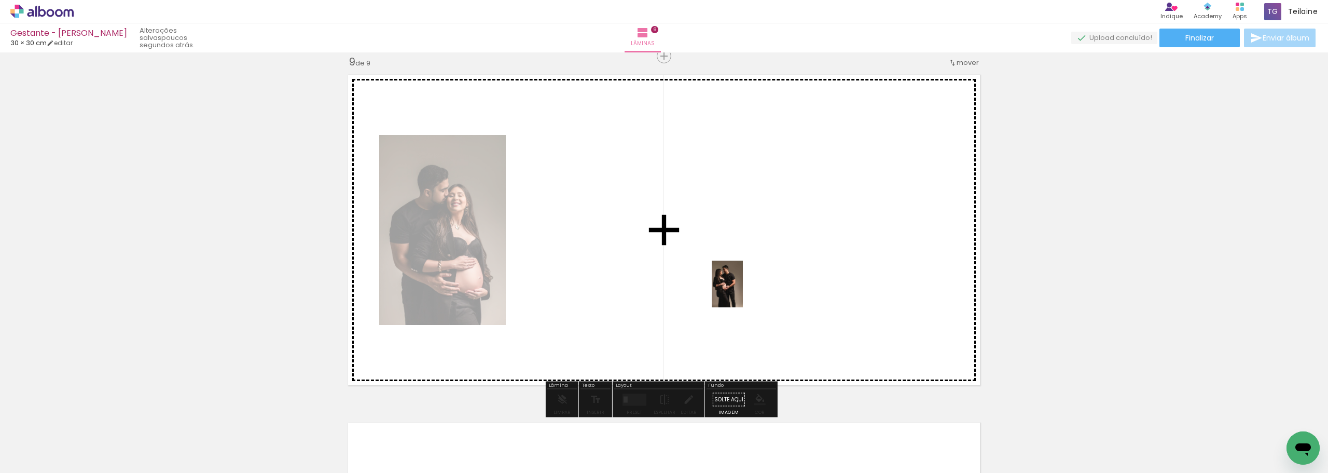
drag, startPoint x: 1110, startPoint y: 432, endPoint x: 733, endPoint y: 289, distance: 403.5
click at [733, 289] on quentale-workspace at bounding box center [664, 236] width 1328 height 473
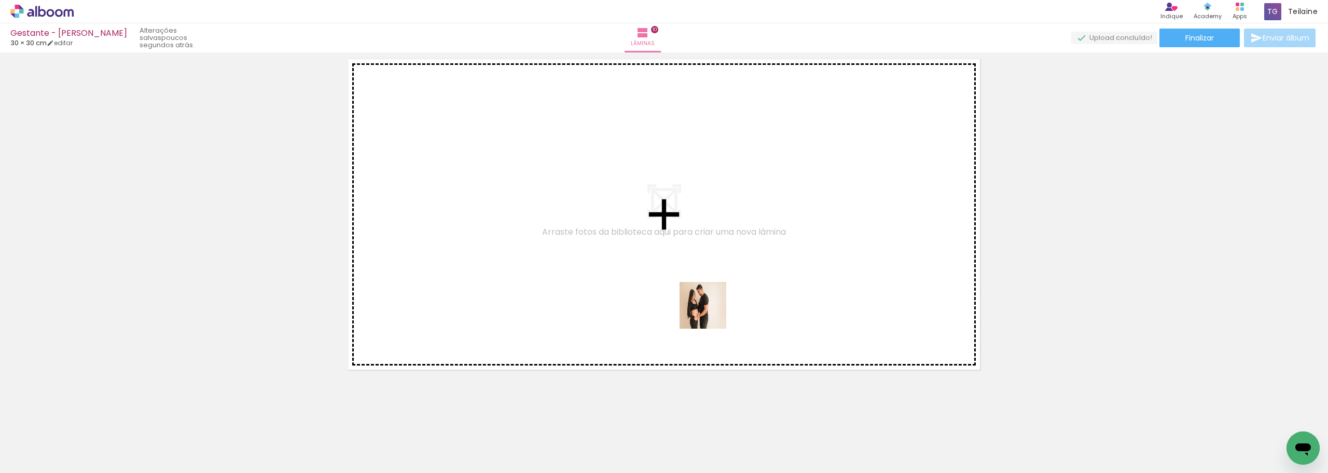
drag, startPoint x: 684, startPoint y: 452, endPoint x: 713, endPoint y: 303, distance: 152.7
click at [713, 303] on quentale-workspace at bounding box center [664, 236] width 1328 height 473
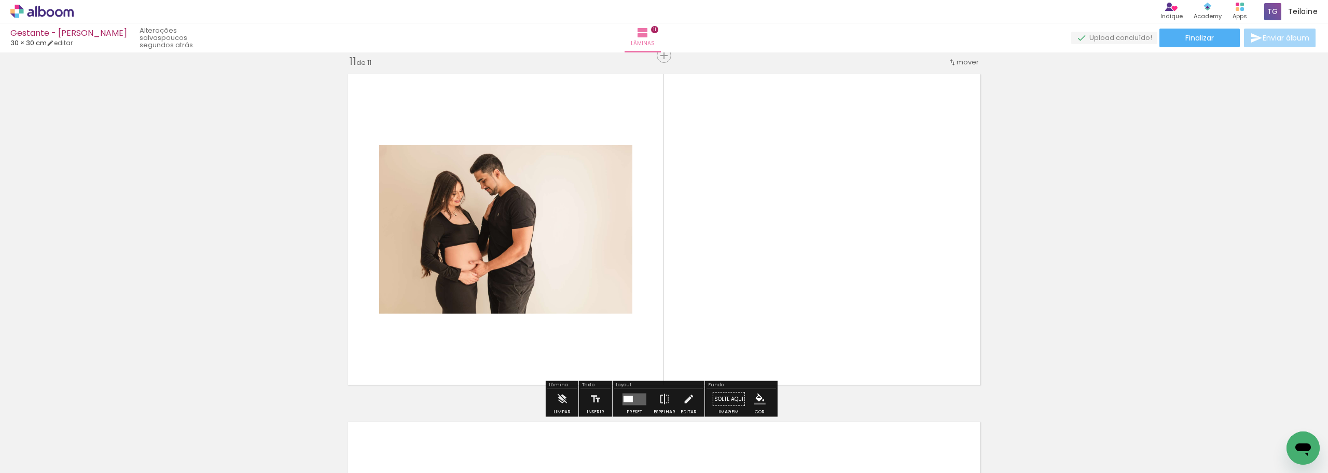
scroll to position [3490, 0]
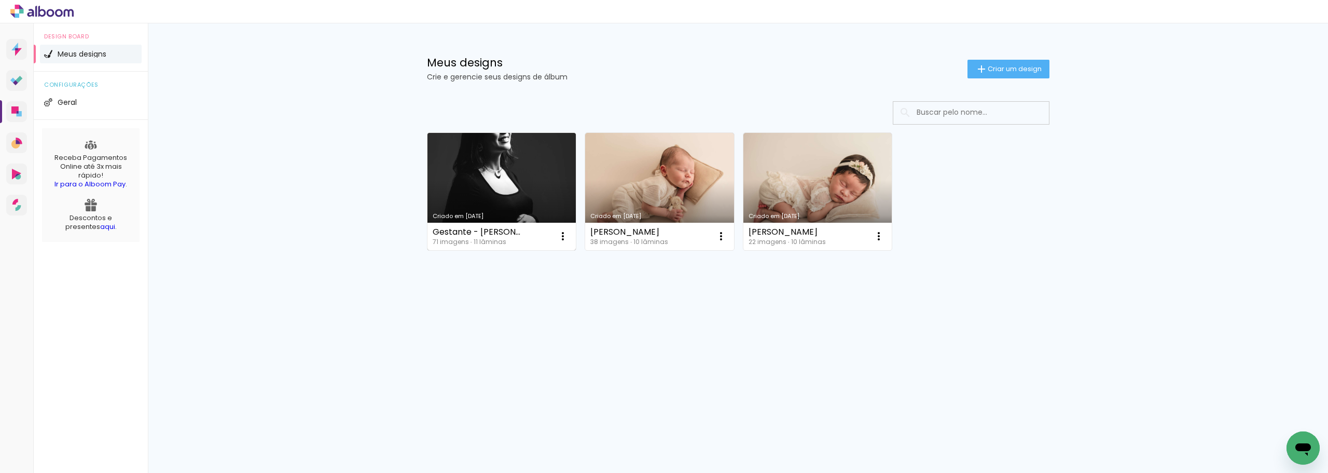
click at [509, 225] on div "Gestante - Ana Raphaela 71 imagens ∙ 11 lâminas Abrir Fazer uma cópia Excluir" at bounding box center [502, 237] width 149 height 28
click at [509, 210] on link "Criado em [DATE]" at bounding box center [502, 191] width 149 height 117
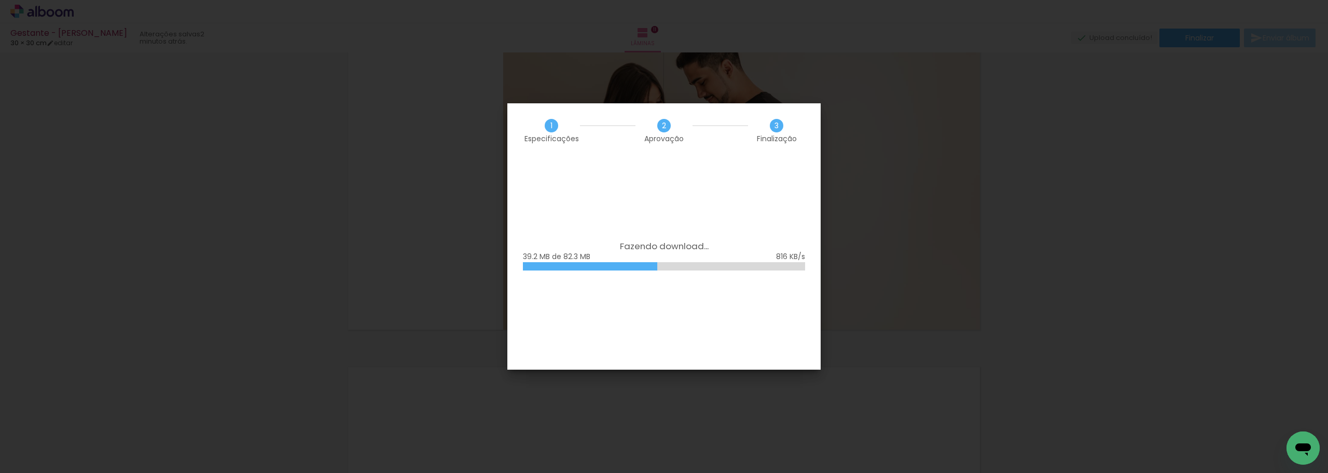
scroll to position [0, 2886]
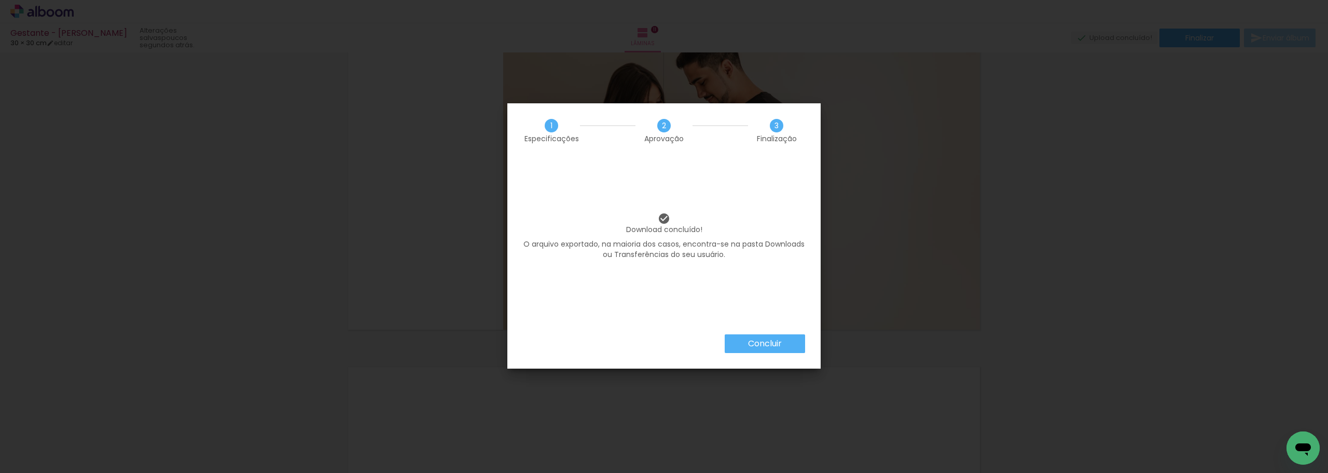
click at [745, 348] on paper-button "Concluir" at bounding box center [765, 343] width 80 height 19
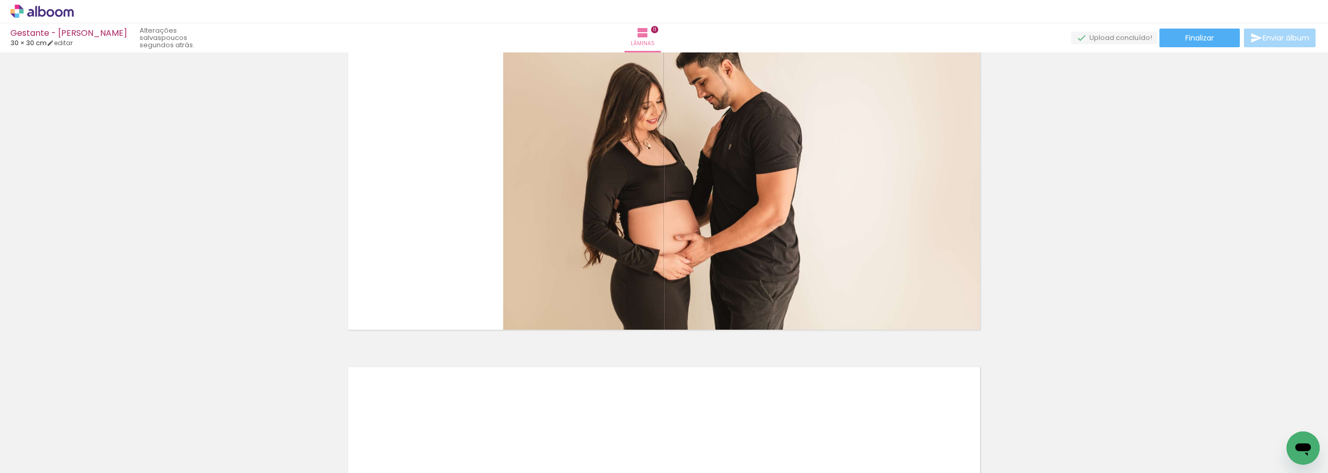
scroll to position [0, 0]
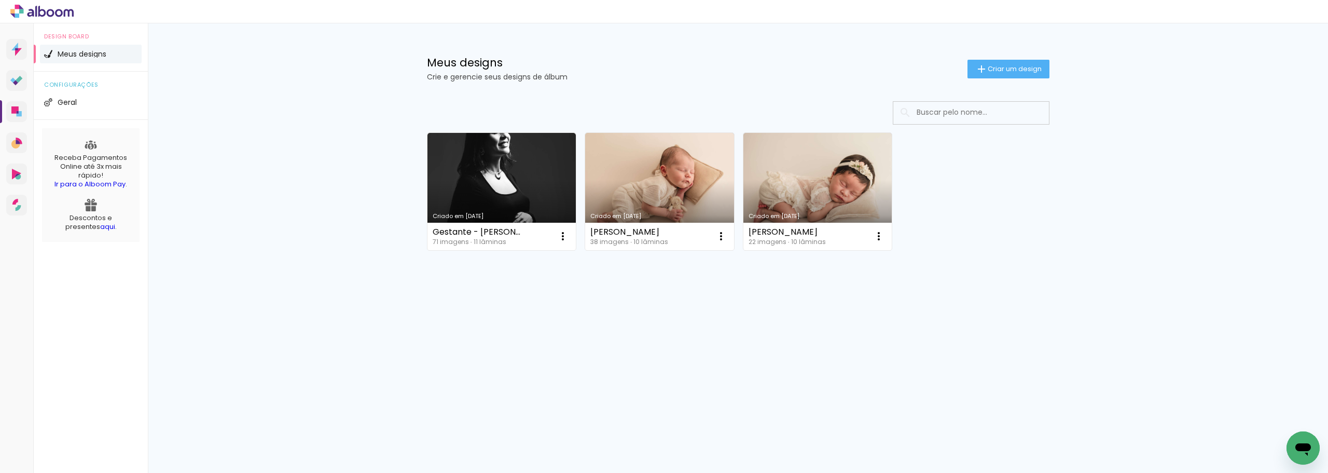
click at [998, 57] on div "Meus designs Crie e gerencie seus designs de álbum Criar um design" at bounding box center [738, 56] width 675 height 67
click at [989, 68] on span "Criar um design" at bounding box center [1015, 68] width 54 height 7
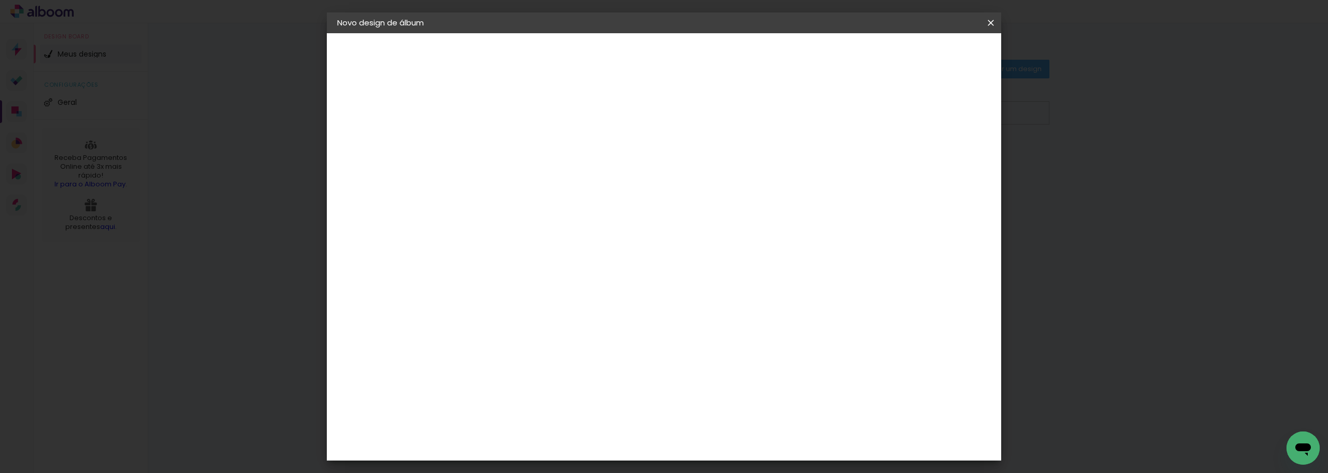
click at [507, 142] on input at bounding box center [507, 139] width 0 height 16
type input "[PERSON_NAME]"
type paper-input "[PERSON_NAME]"
click at [0, 0] on slot "Avançar" at bounding box center [0, 0] width 0 height 0
click at [586, 201] on input at bounding box center [533, 197] width 105 height 13
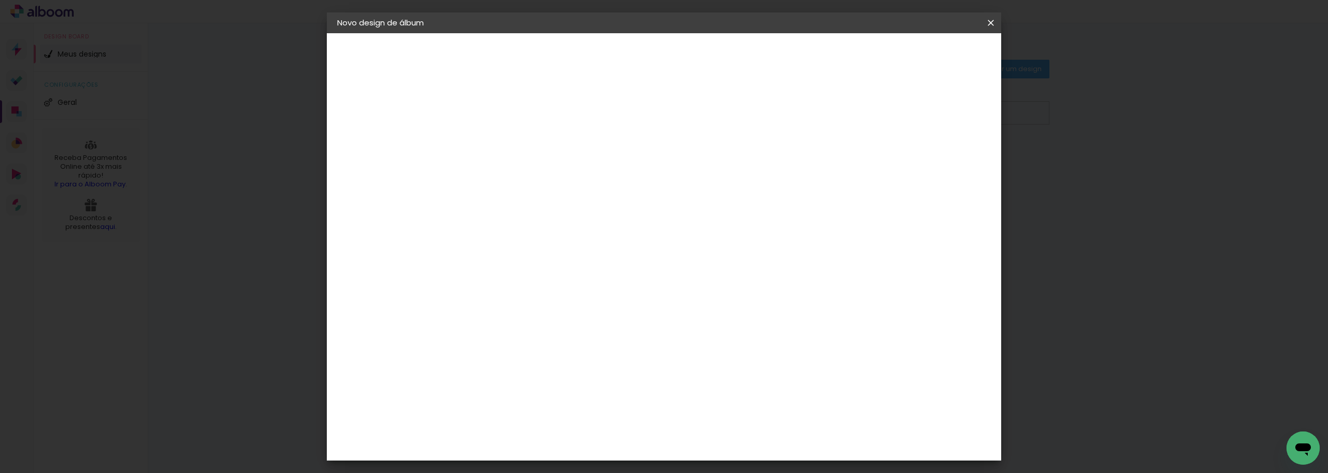
type input "luiz"
type paper-input "luiz"
click at [569, 233] on div "[PERSON_NAME]" at bounding box center [534, 234] width 69 height 8
click at [679, 59] on paper-button "Avançar" at bounding box center [653, 55] width 51 height 18
click at [547, 173] on input "text" at bounding box center [527, 181] width 40 height 16
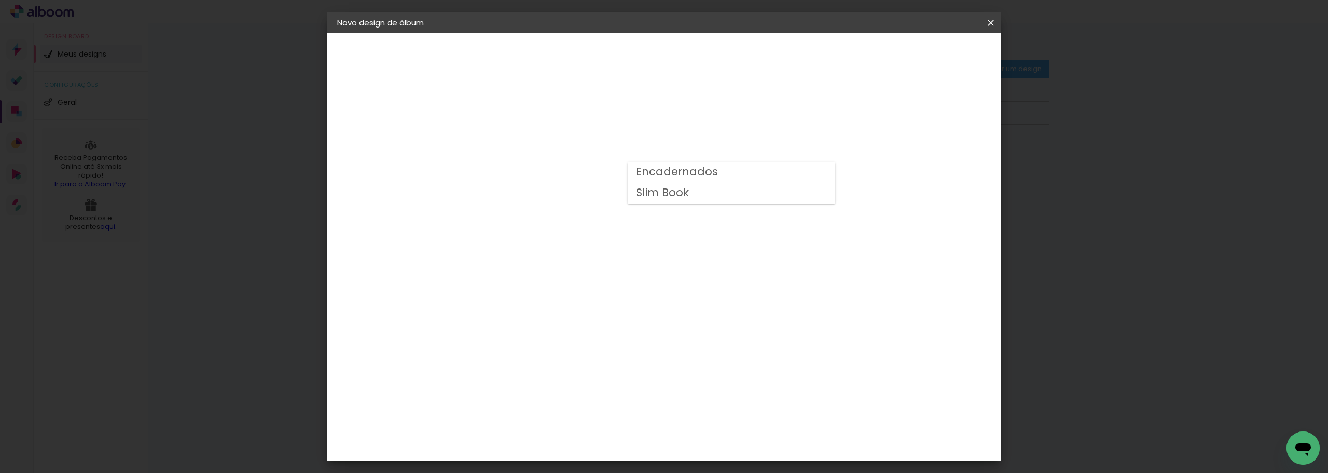
click at [766, 195] on paper-item "Slim Book" at bounding box center [732, 193] width 208 height 21
type input "Slim Book"
click at [615, 459] on span "25 × 25 cm" at bounding box center [596, 469] width 38 height 21
click at [0, 0] on slot "Avançar" at bounding box center [0, 0] width 0 height 0
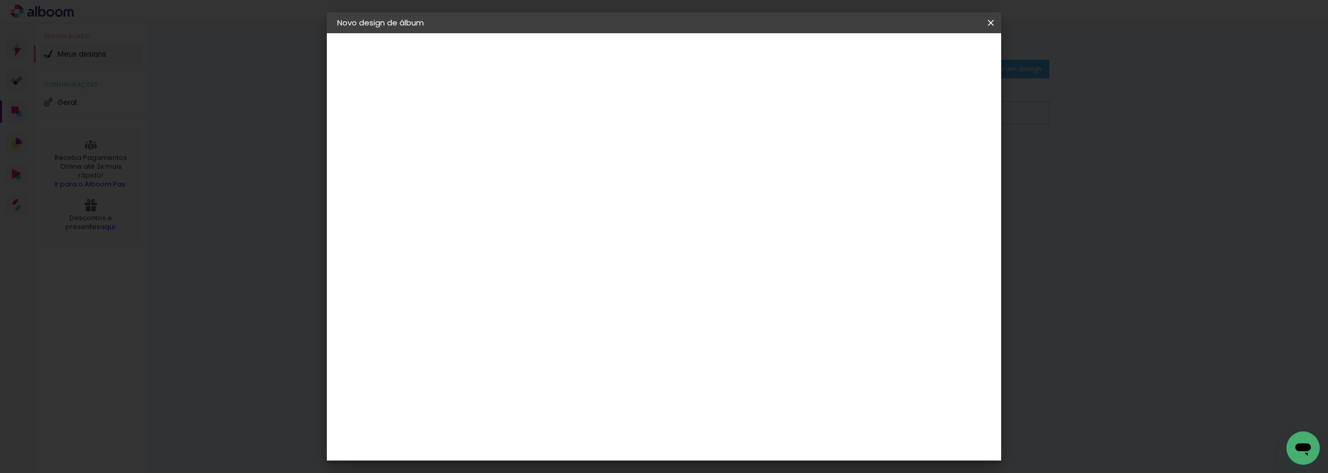
click at [868, 111] on div at bounding box center [862, 111] width 9 height 9
type paper-checkbox "on"
click at [937, 55] on paper-button "Iniciar design" at bounding box center [903, 55] width 68 height 18
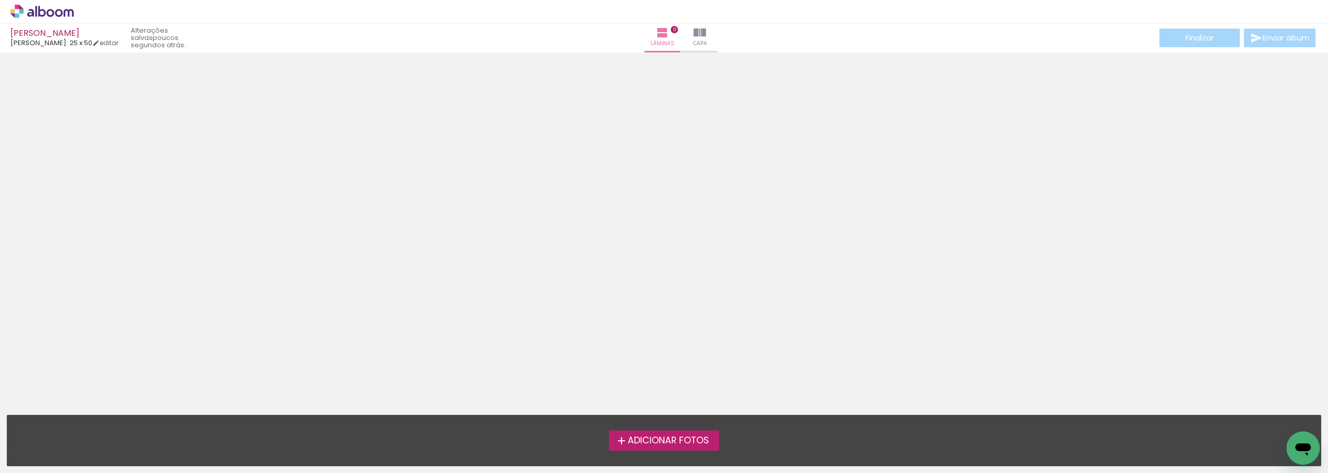
click at [696, 437] on span "Adicionar Fotos" at bounding box center [668, 440] width 81 height 9
click at [0, 0] on input "file" at bounding box center [0, 0] width 0 height 0
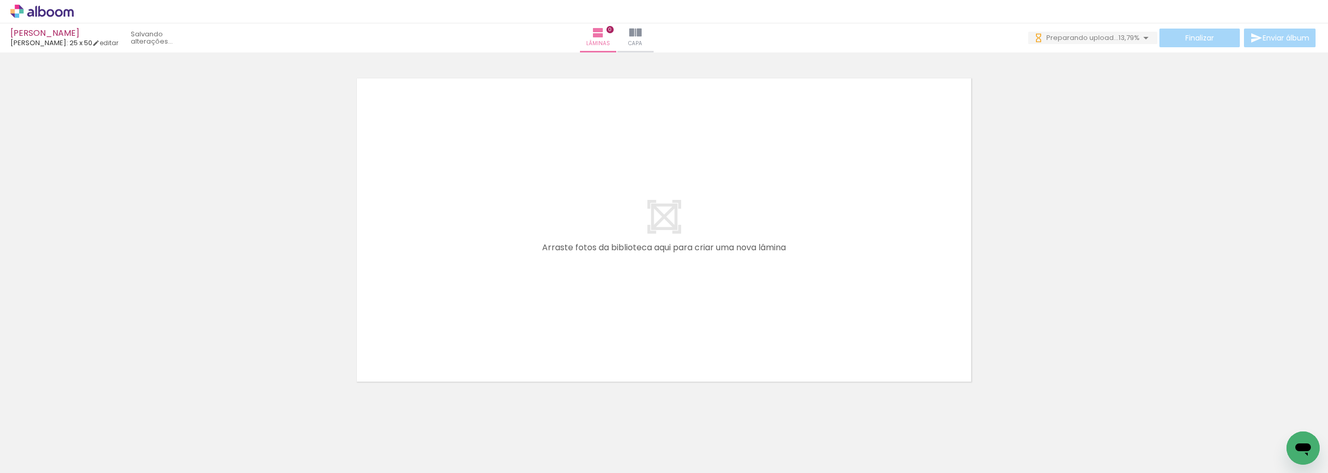
scroll to position [0, 1035]
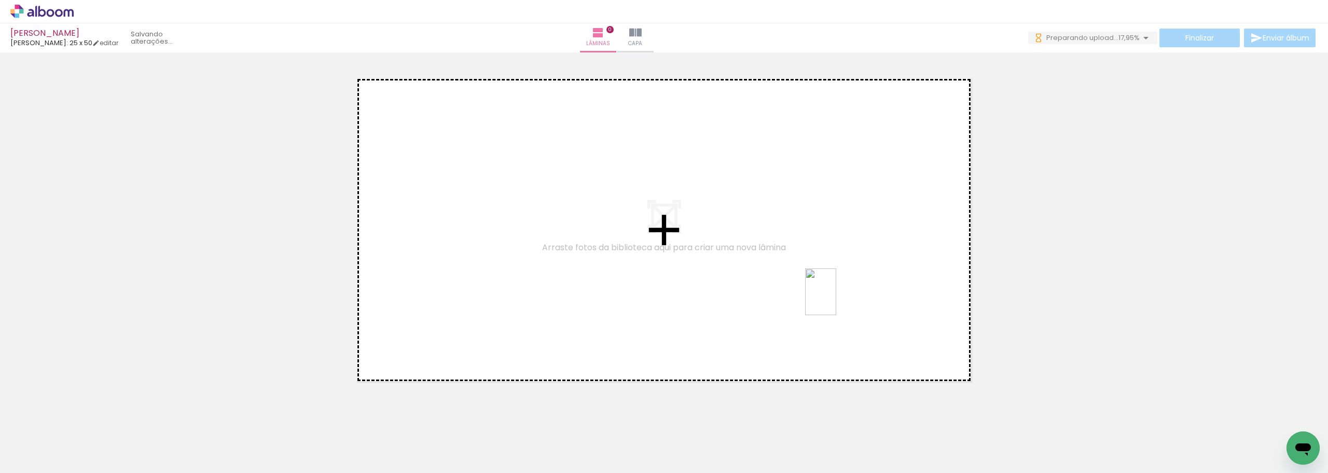
drag, startPoint x: 763, startPoint y: 450, endPoint x: 836, endPoint y: 299, distance: 167.3
click at [836, 299] on quentale-workspace at bounding box center [664, 236] width 1328 height 473
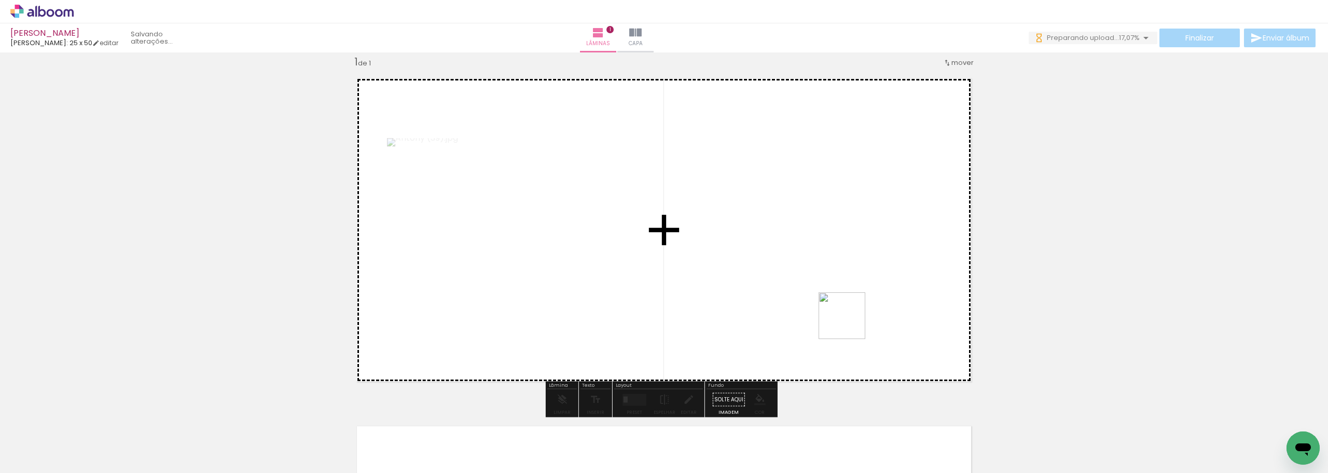
drag, startPoint x: 825, startPoint y: 437, endPoint x: 853, endPoint y: 308, distance: 132.7
click at [853, 308] on quentale-workspace at bounding box center [664, 236] width 1328 height 473
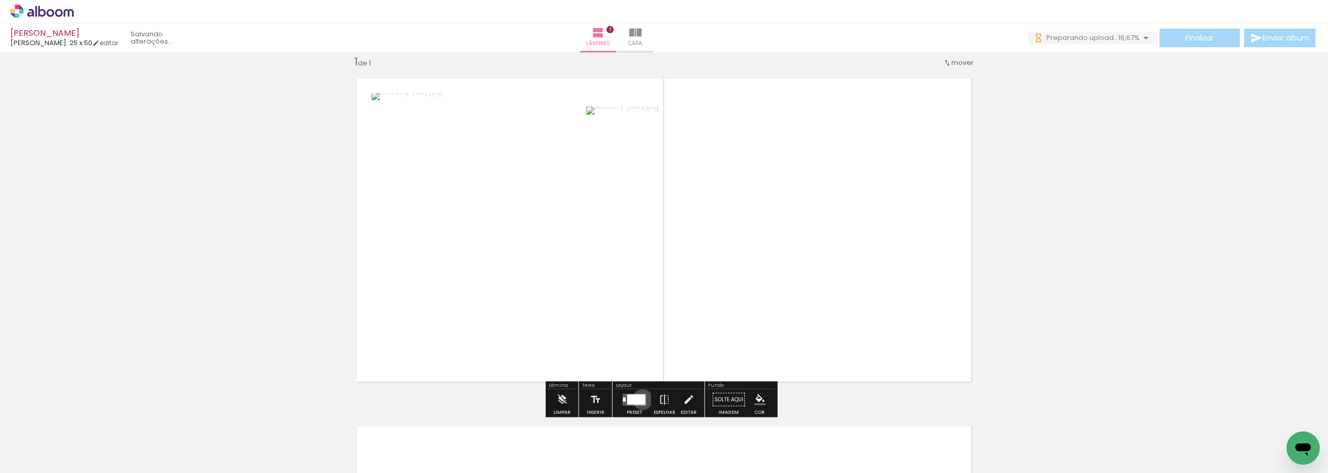
click at [640, 399] on div at bounding box center [636, 399] width 18 height 10
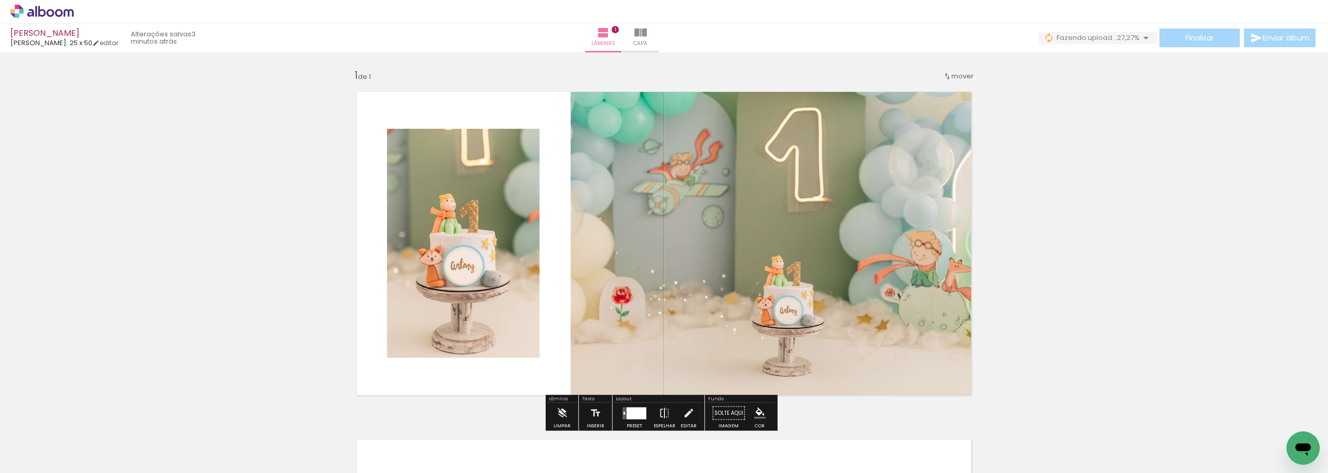
click at [458, 302] on quentale-photo at bounding box center [463, 243] width 153 height 229
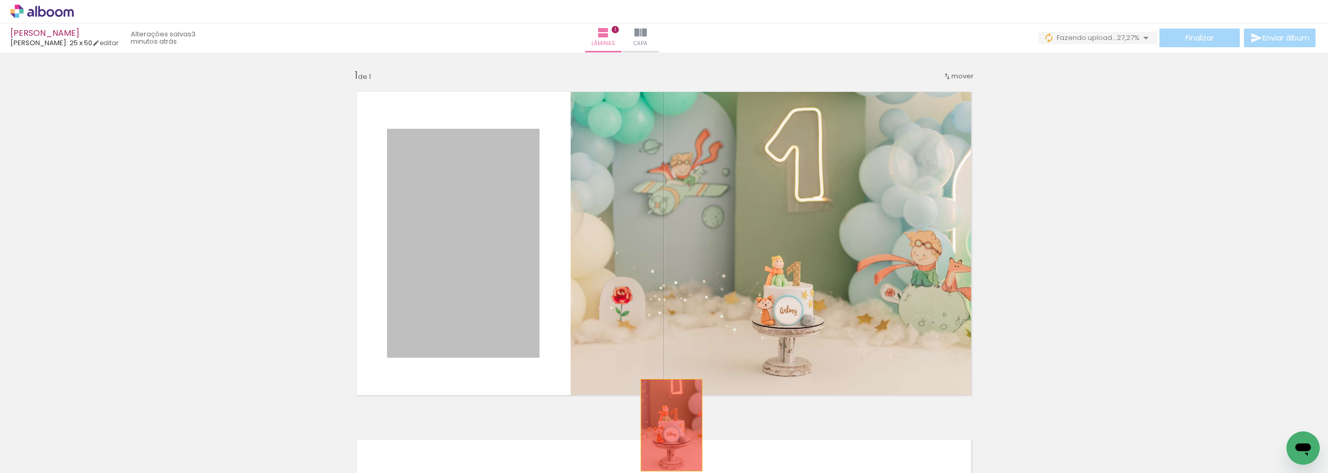
drag, startPoint x: 459, startPoint y: 283, endPoint x: 668, endPoint y: 425, distance: 252.9
click at [668, 425] on quentale-workspace at bounding box center [664, 236] width 1328 height 473
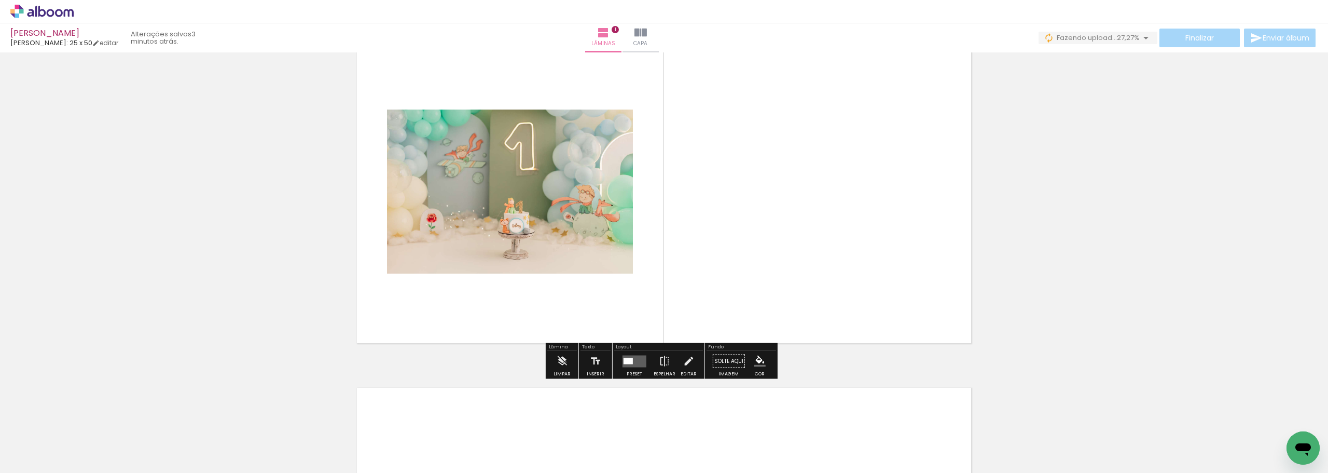
click at [632, 350] on div "Layout" at bounding box center [658, 348] width 89 height 6
click at [678, 369] on paper-button "Editar" at bounding box center [688, 364] width 21 height 26
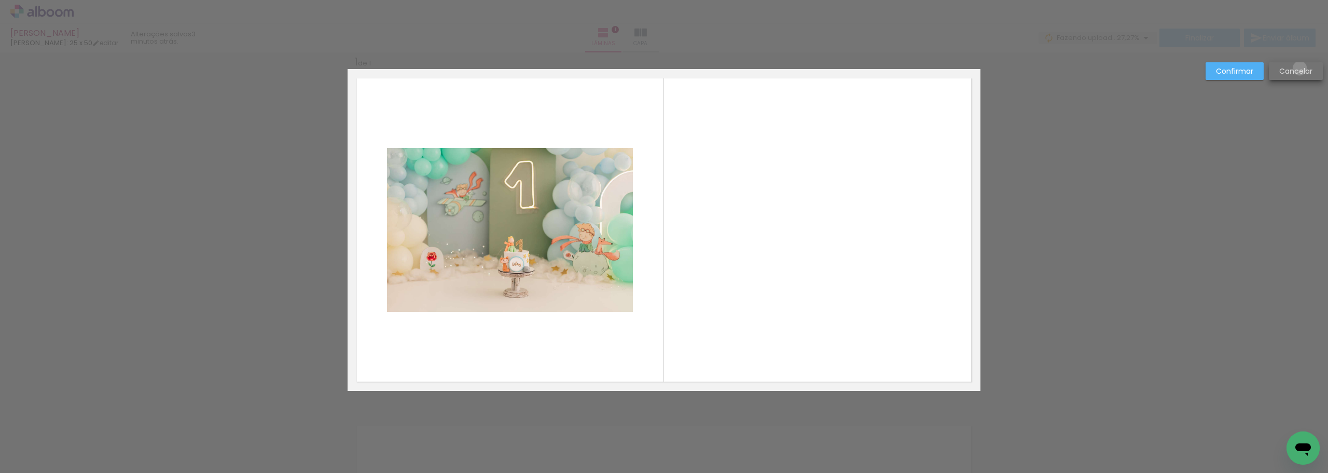
click at [0, 0] on slot "Cancelar" at bounding box center [0, 0] width 0 height 0
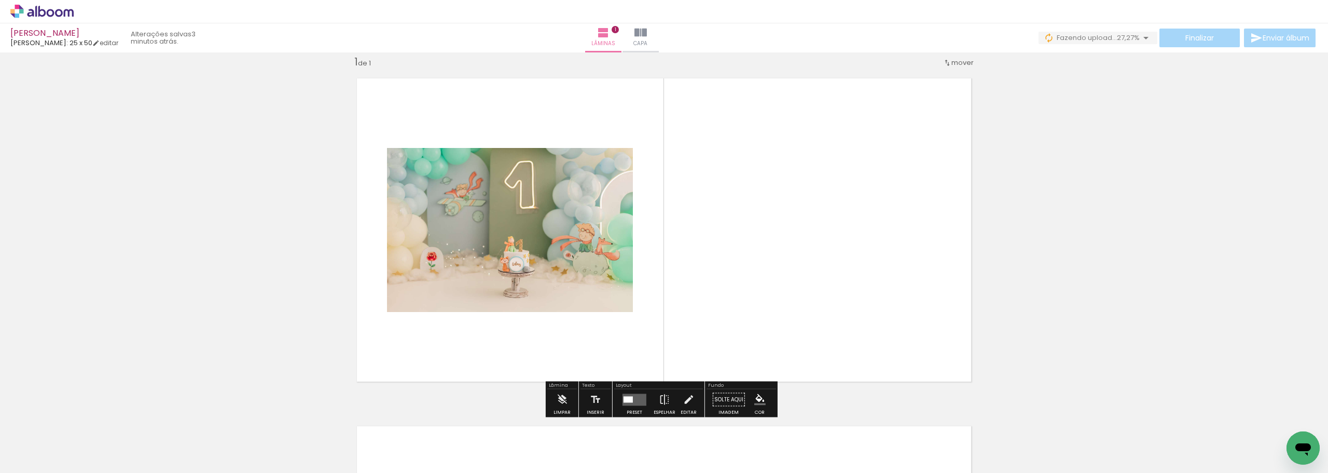
click at [636, 396] on quentale-layouter at bounding box center [635, 399] width 24 height 12
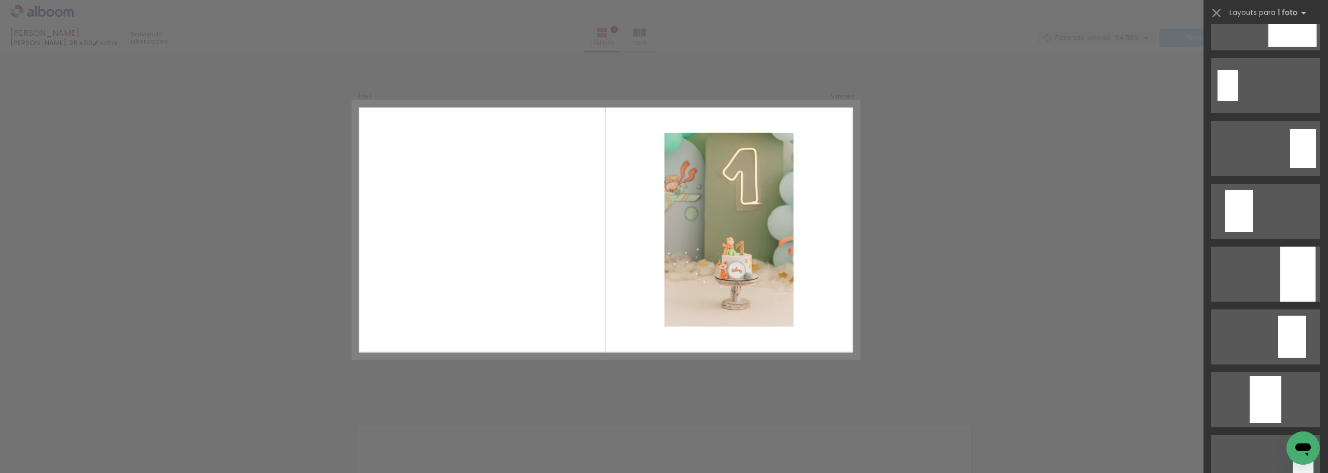
scroll to position [1712, 0]
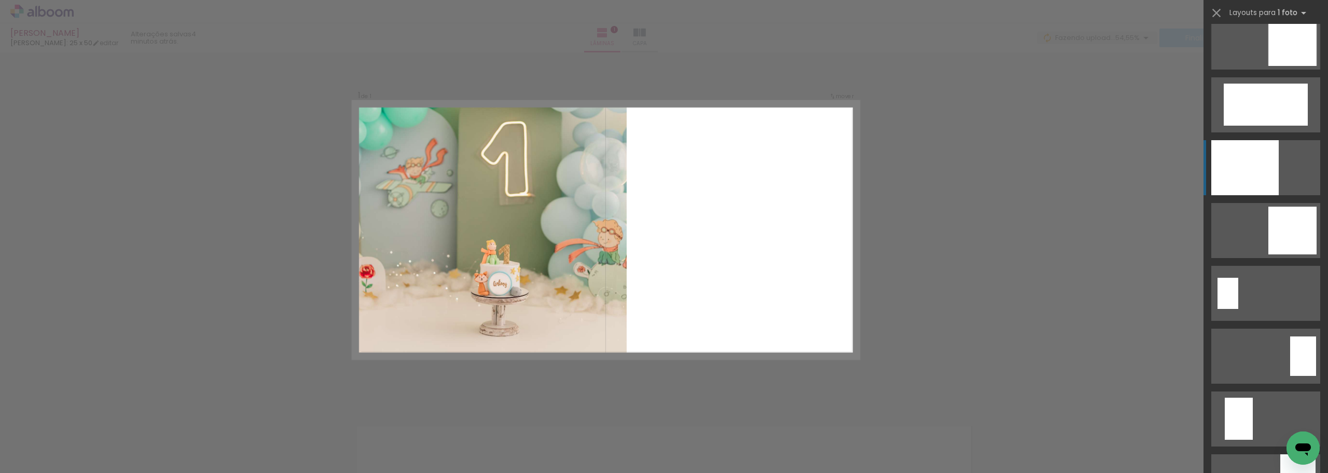
click at [1249, 161] on div at bounding box center [1245, 167] width 67 height 55
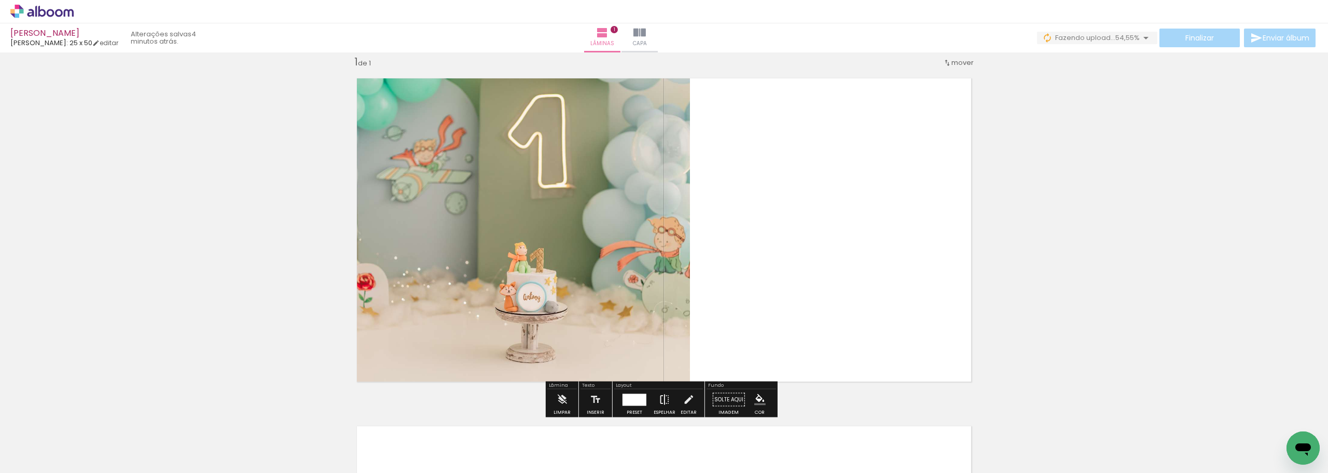
click at [661, 397] on iron-icon at bounding box center [664, 399] width 11 height 21
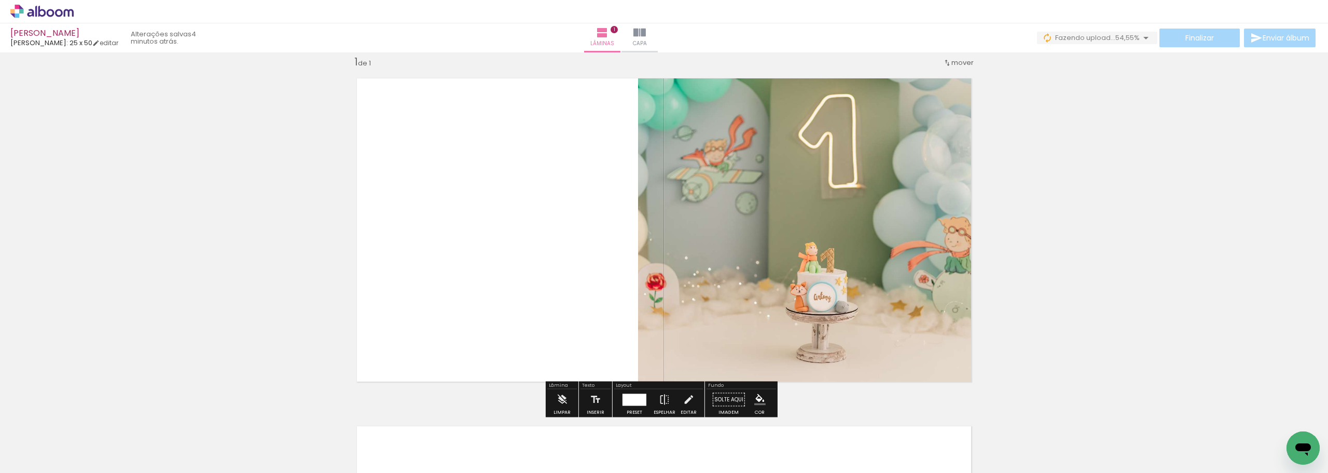
click at [671, 245] on quentale-photo at bounding box center [809, 230] width 342 height 322
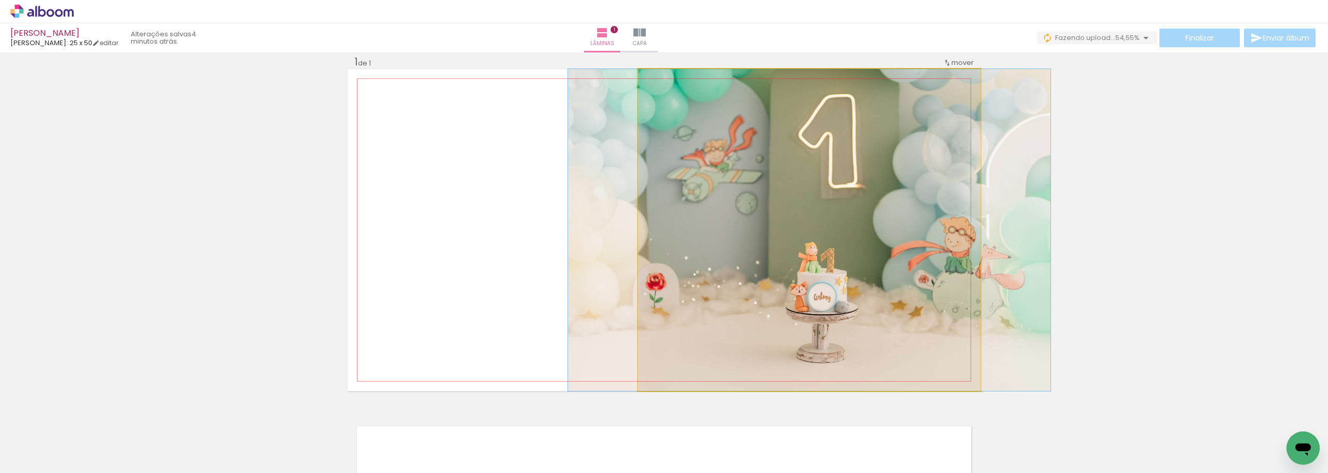
click at [670, 245] on quentale-photo at bounding box center [809, 230] width 342 height 322
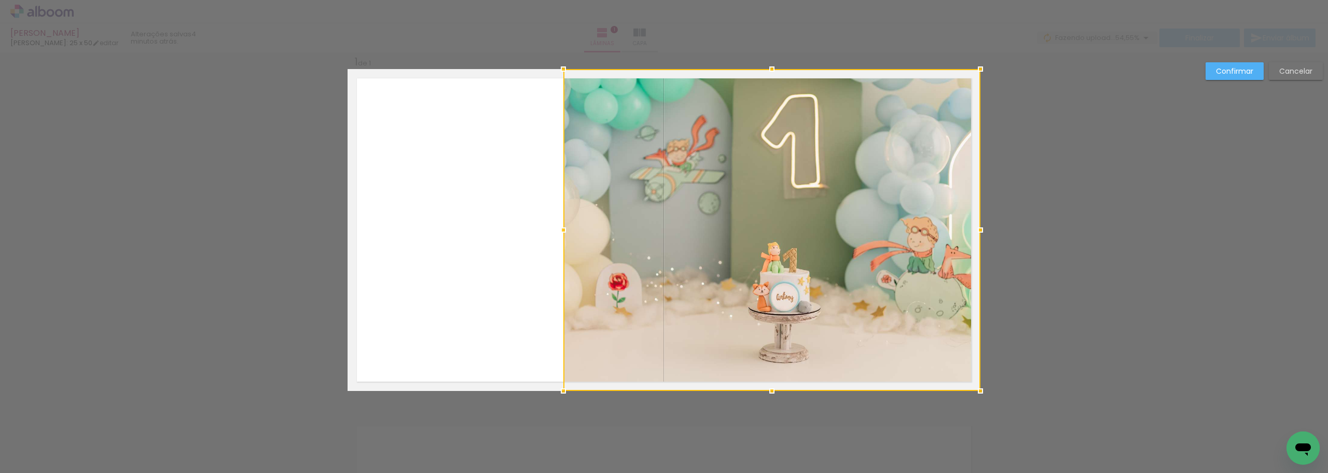
drag, startPoint x: 634, startPoint y: 231, endPoint x: 559, endPoint y: 234, distance: 74.8
click at [559, 234] on div at bounding box center [563, 229] width 21 height 21
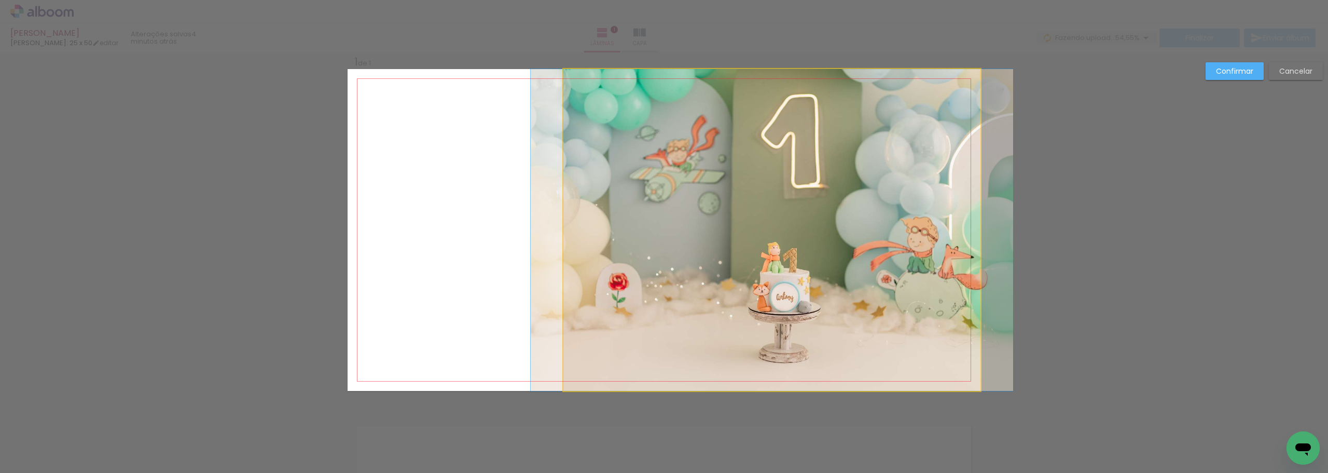
click at [719, 249] on quentale-photo at bounding box center [772, 230] width 417 height 322
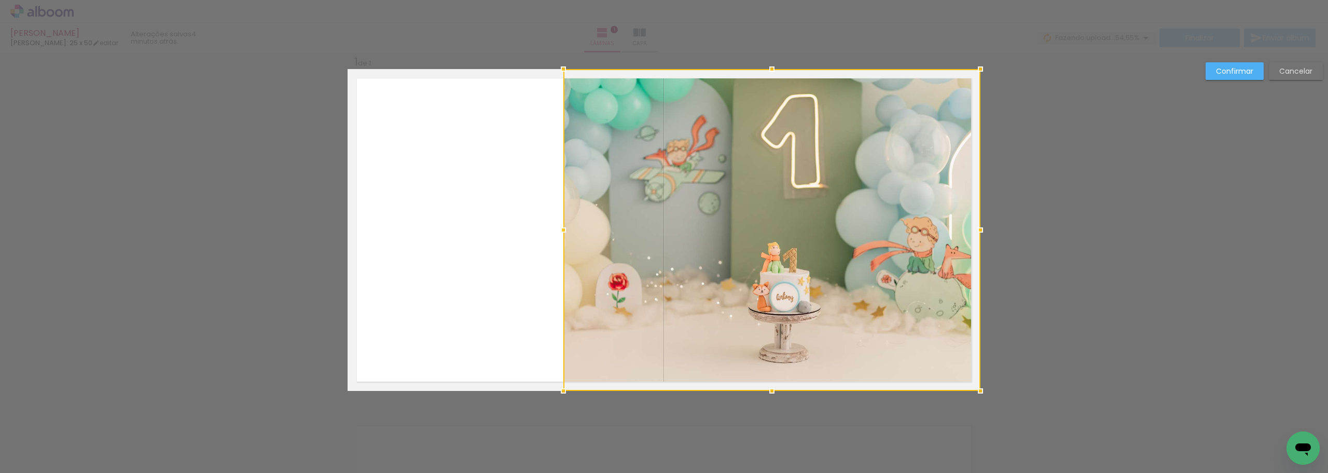
click at [719, 248] on div at bounding box center [772, 230] width 417 height 322
click at [732, 249] on div at bounding box center [771, 230] width 417 height 322
click at [728, 268] on div at bounding box center [771, 230] width 417 height 322
click at [728, 267] on div at bounding box center [771, 230] width 417 height 322
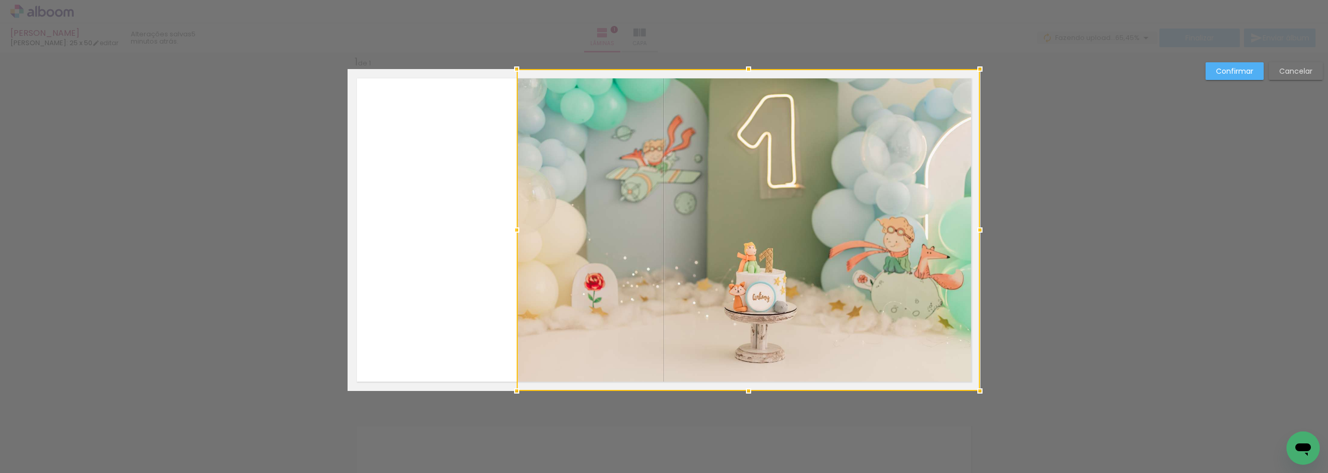
drag, startPoint x: 562, startPoint y: 228, endPoint x: 516, endPoint y: 240, distance: 47.6
click at [516, 240] on div at bounding box center [516, 229] width 21 height 21
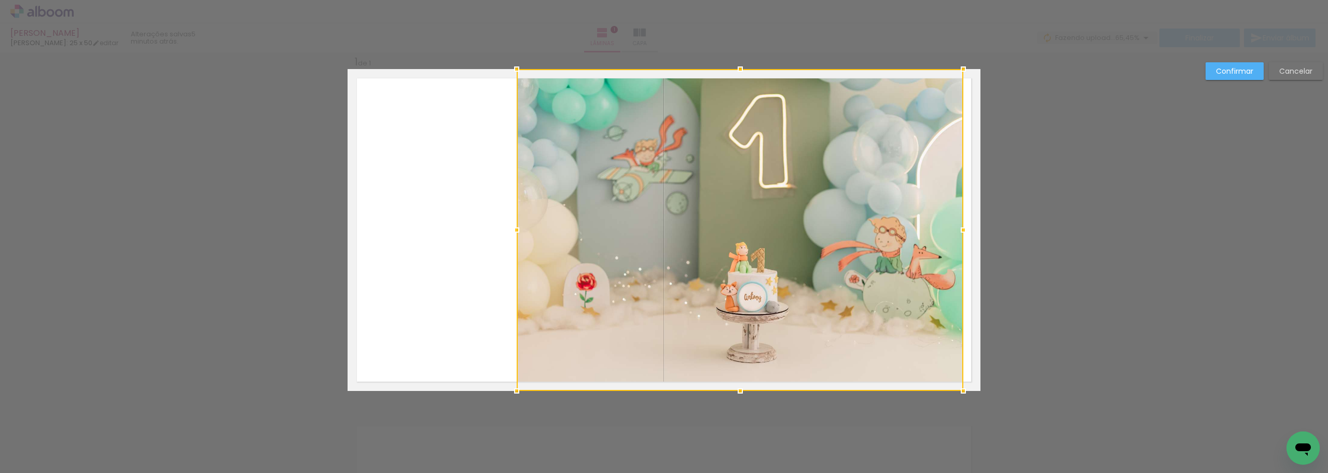
drag, startPoint x: 975, startPoint y: 230, endPoint x: 958, endPoint y: 236, distance: 17.6
click at [958, 236] on div at bounding box center [963, 229] width 21 height 21
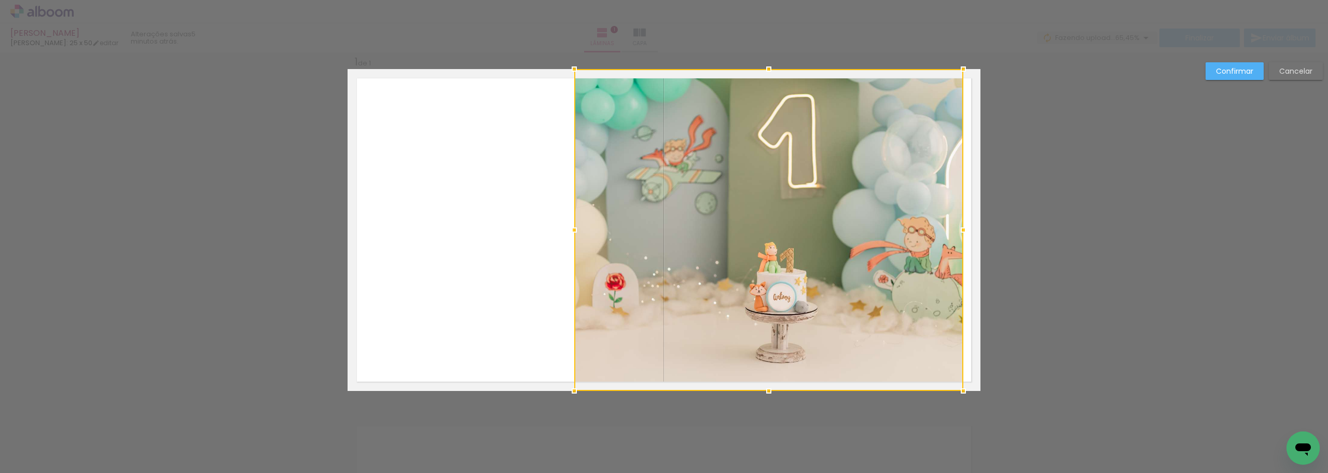
drag, startPoint x: 517, startPoint y: 231, endPoint x: 573, endPoint y: 222, distance: 57.4
click at [573, 222] on div at bounding box center [574, 229] width 21 height 21
click at [760, 243] on div at bounding box center [768, 230] width 389 height 322
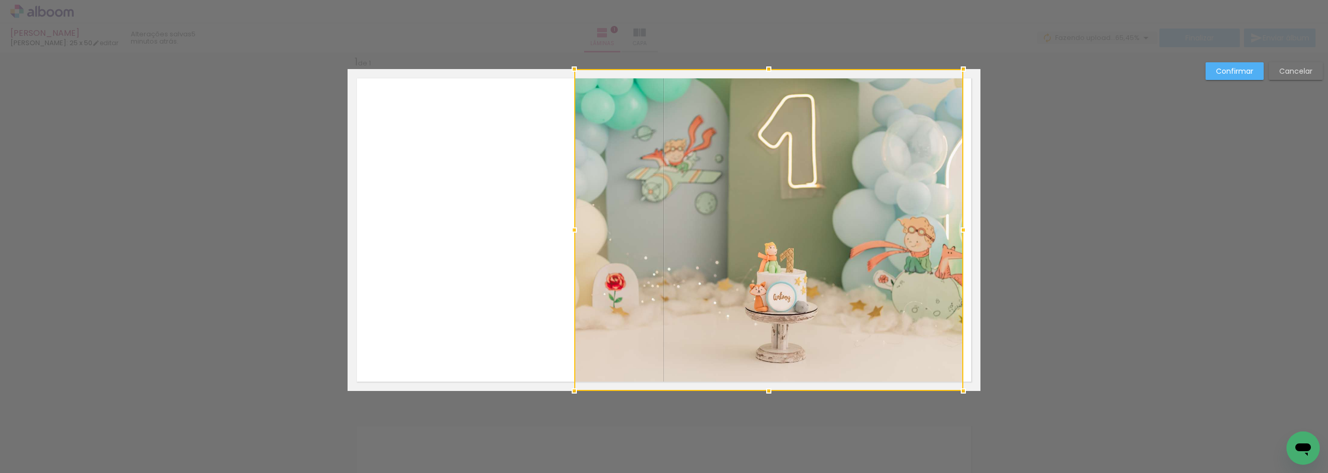
click at [760, 243] on div at bounding box center [768, 230] width 389 height 322
click at [397, 228] on quentale-layouter at bounding box center [664, 230] width 633 height 322
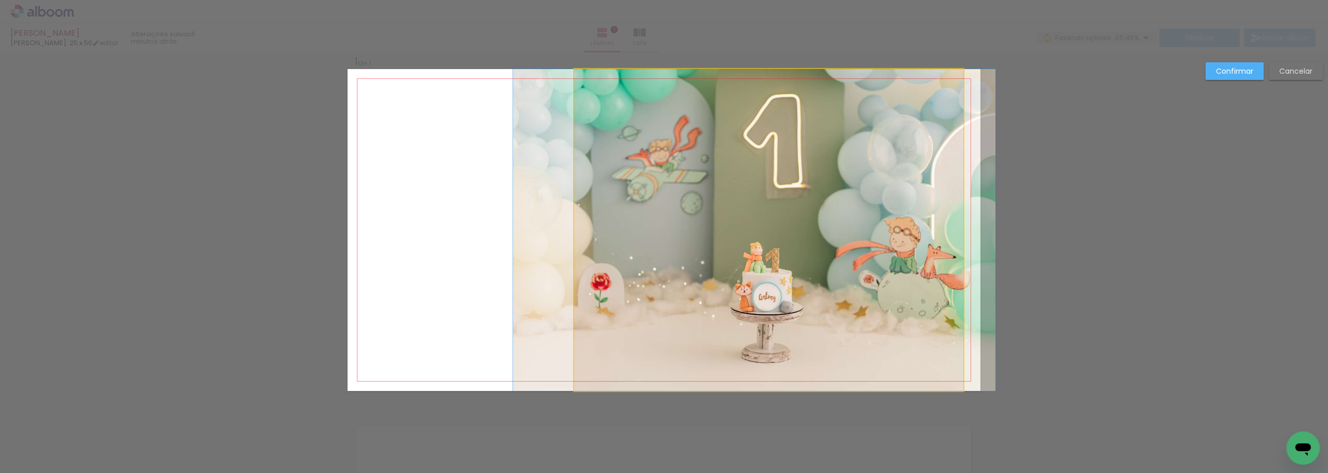
drag, startPoint x: 764, startPoint y: 252, endPoint x: 749, endPoint y: 256, distance: 15.1
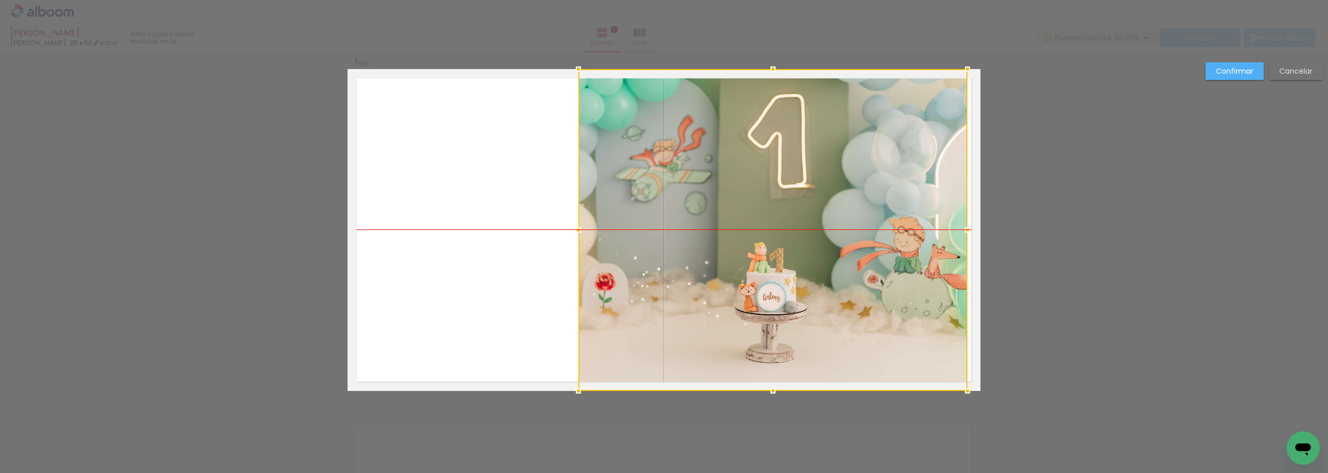
click at [877, 282] on div at bounding box center [773, 230] width 389 height 322
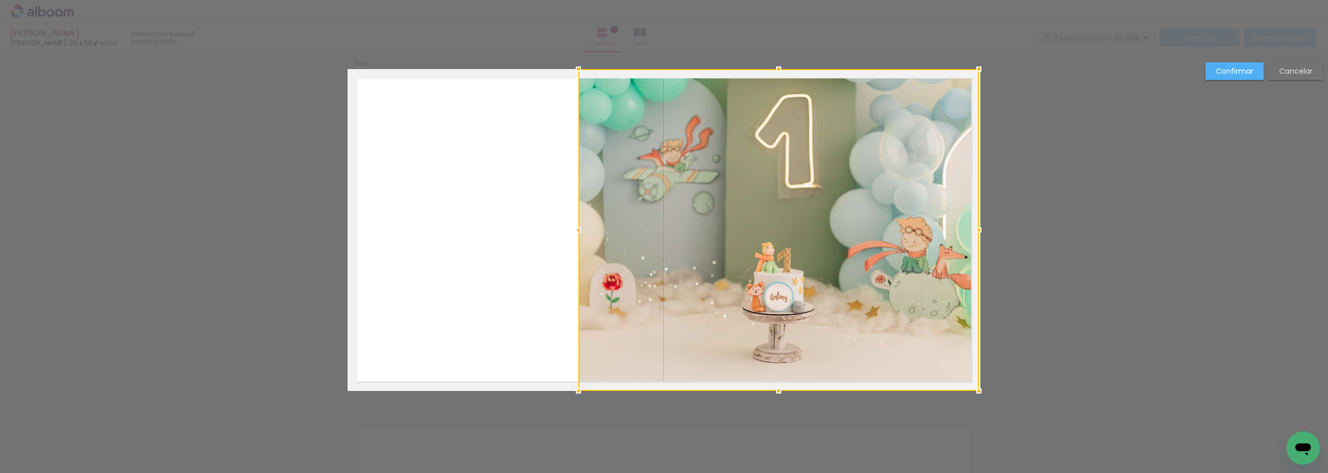
click at [970, 231] on div at bounding box center [979, 229] width 21 height 21
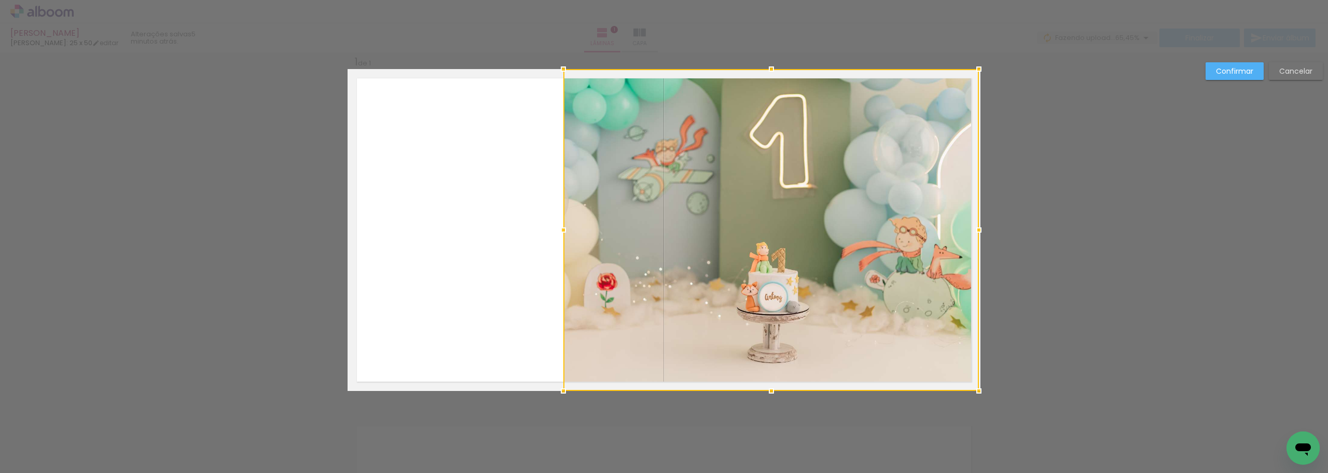
drag, startPoint x: 575, startPoint y: 229, endPoint x: 567, endPoint y: 231, distance: 8.6
click at [567, 231] on div at bounding box center [563, 229] width 21 height 21
click at [1046, 269] on div "Confirmar Cancelar" at bounding box center [664, 399] width 1328 height 720
drag, startPoint x: 573, startPoint y: 430, endPoint x: 643, endPoint y: 375, distance: 89.1
click at [573, 430] on div "Confirmar Cancelar" at bounding box center [664, 399] width 1328 height 720
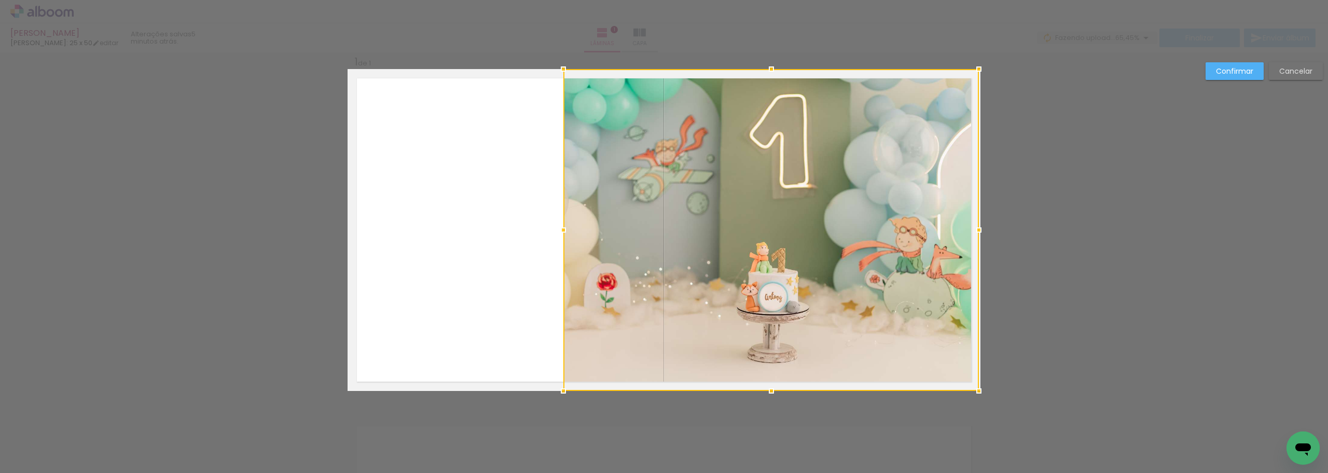
click at [0, 0] on slot "Confirmar" at bounding box center [0, 0] width 0 height 0
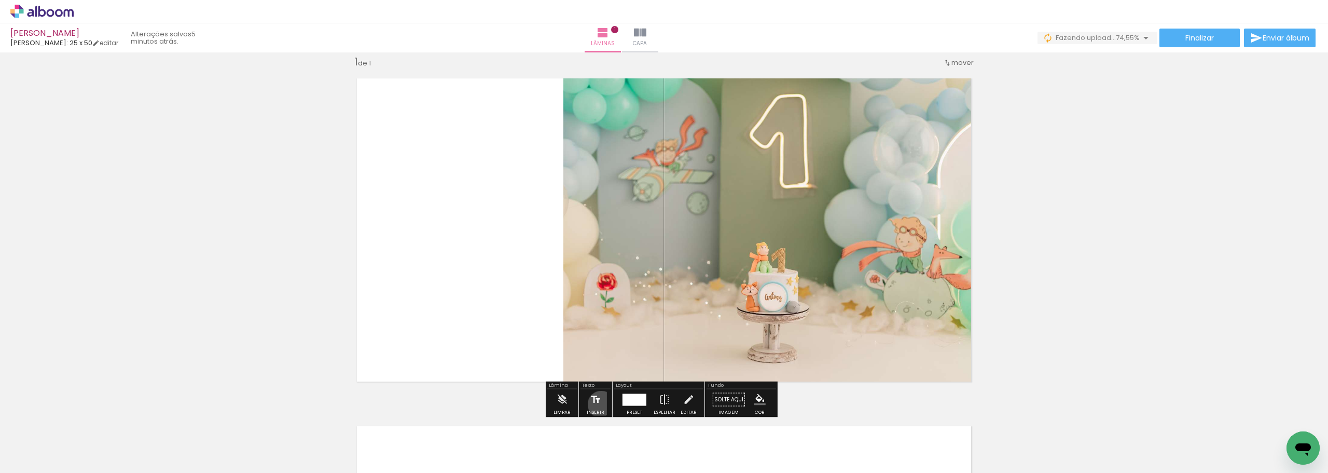
click at [600, 404] on paper-button "Inserir" at bounding box center [595, 402] width 23 height 26
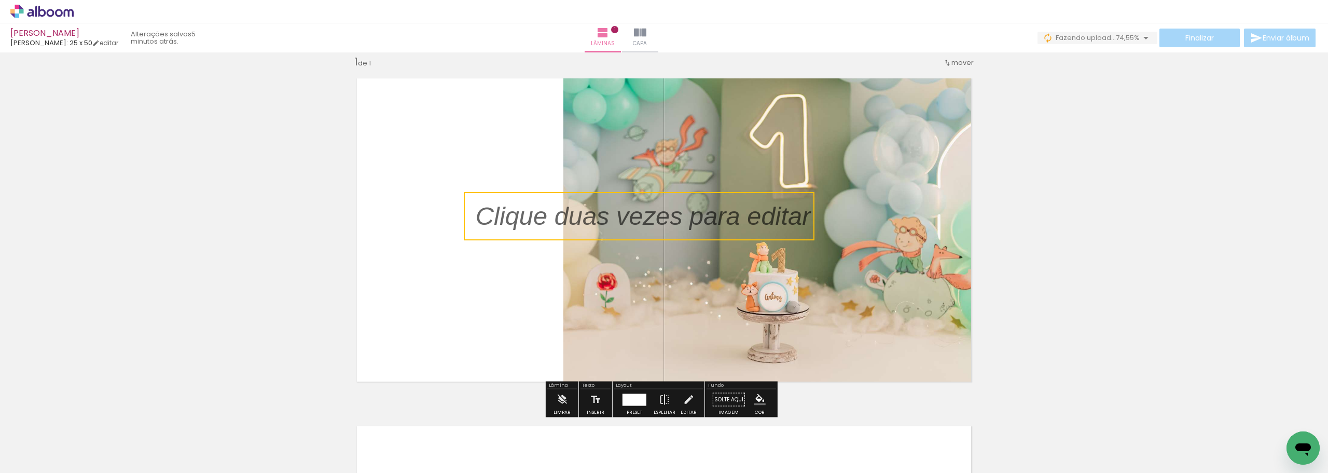
click at [590, 231] on quentale-selection at bounding box center [639, 216] width 351 height 48
type input "Sans Serif"
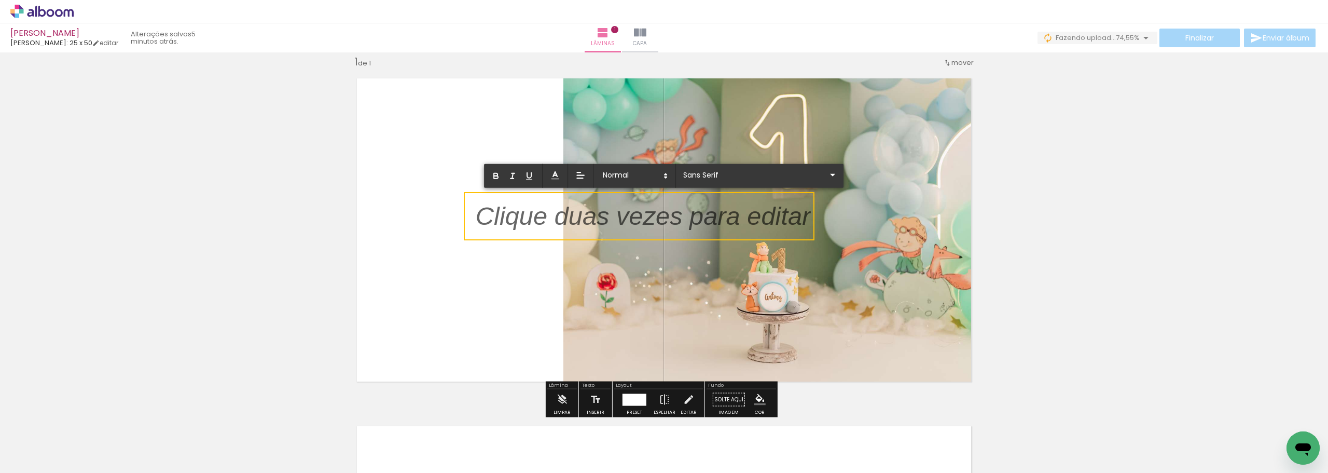
click at [590, 231] on p at bounding box center [643, 222] width 335 height 36
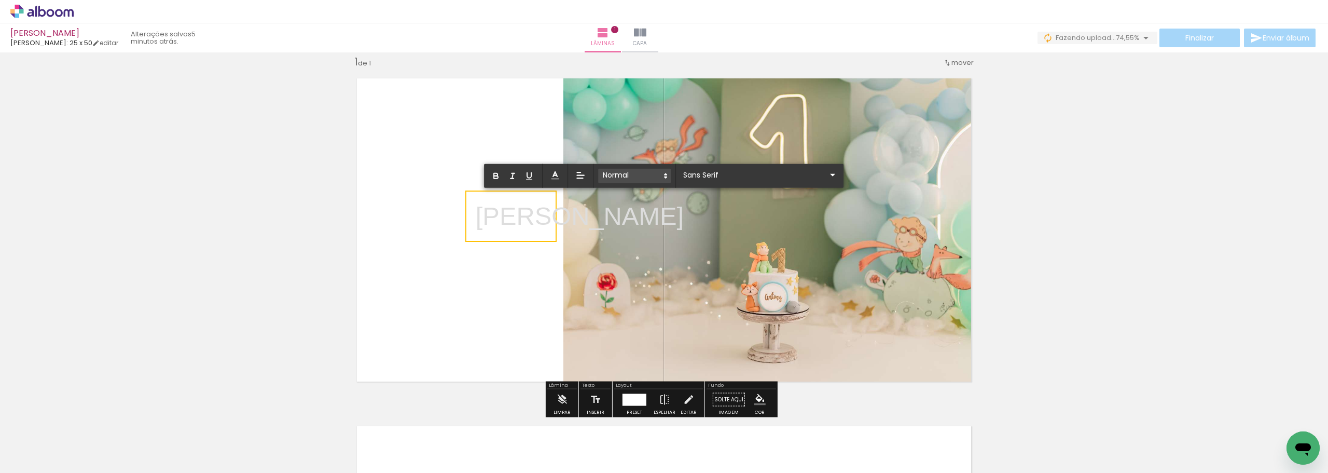
click at [640, 177] on span at bounding box center [634, 176] width 73 height 15
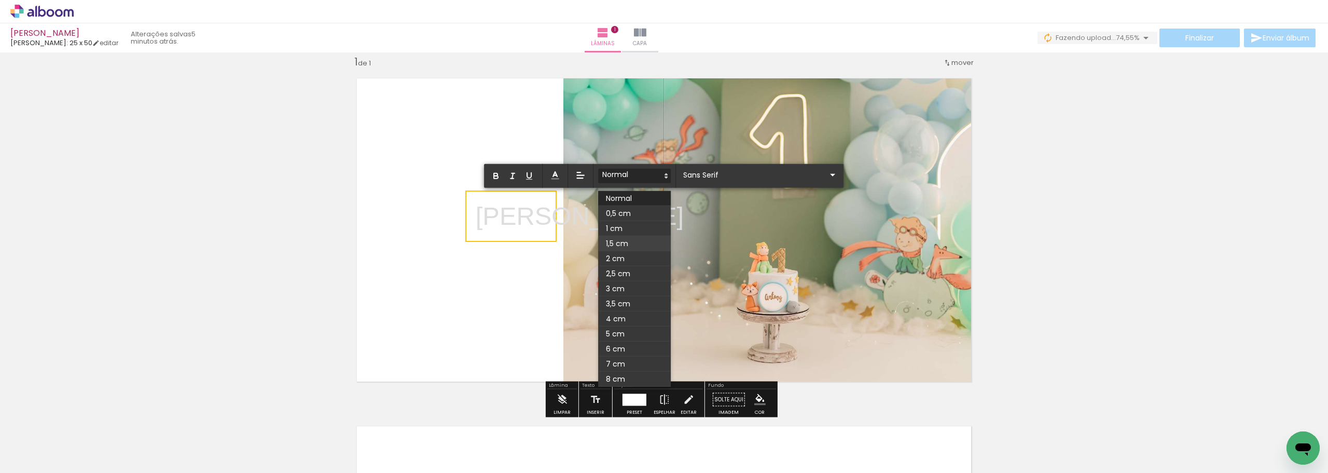
click at [628, 241] on span at bounding box center [634, 243] width 73 height 15
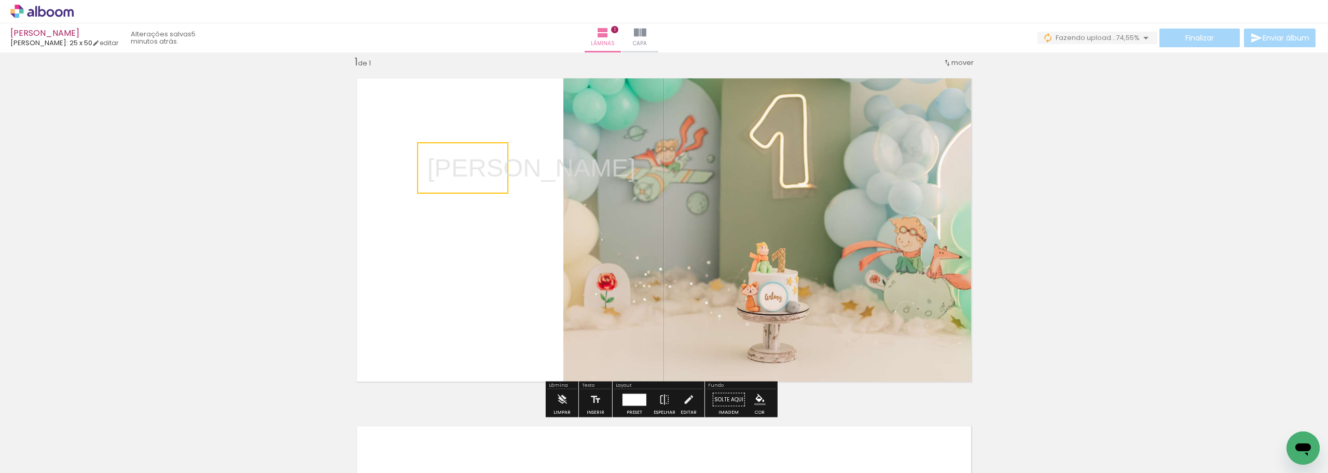
drag, startPoint x: 552, startPoint y: 224, endPoint x: 503, endPoint y: 175, distance: 68.2
click at [503, 175] on quentale-selection at bounding box center [462, 167] width 91 height 51
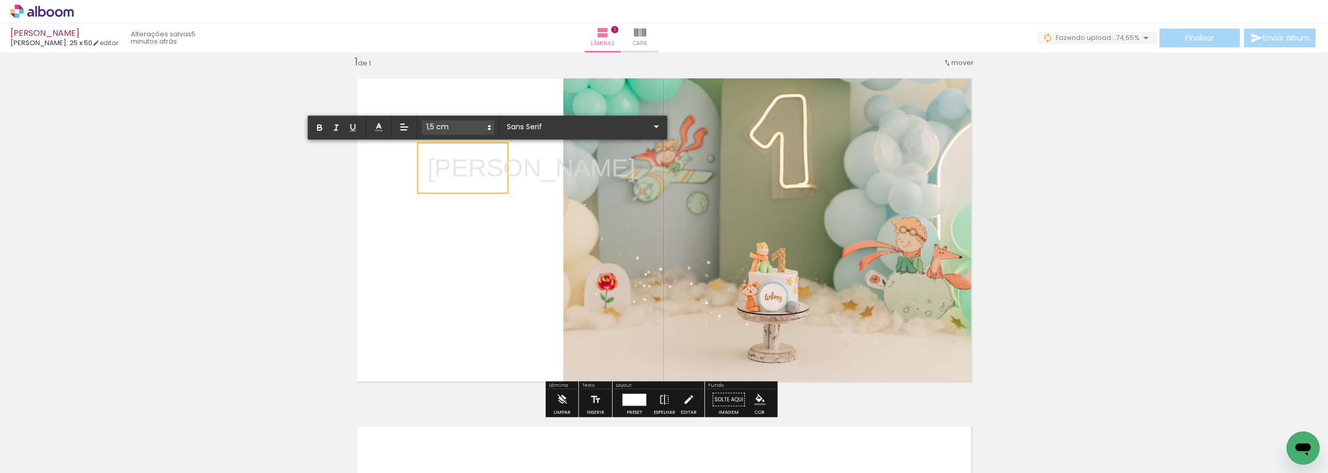
click at [490, 125] on icon at bounding box center [489, 127] width 9 height 9
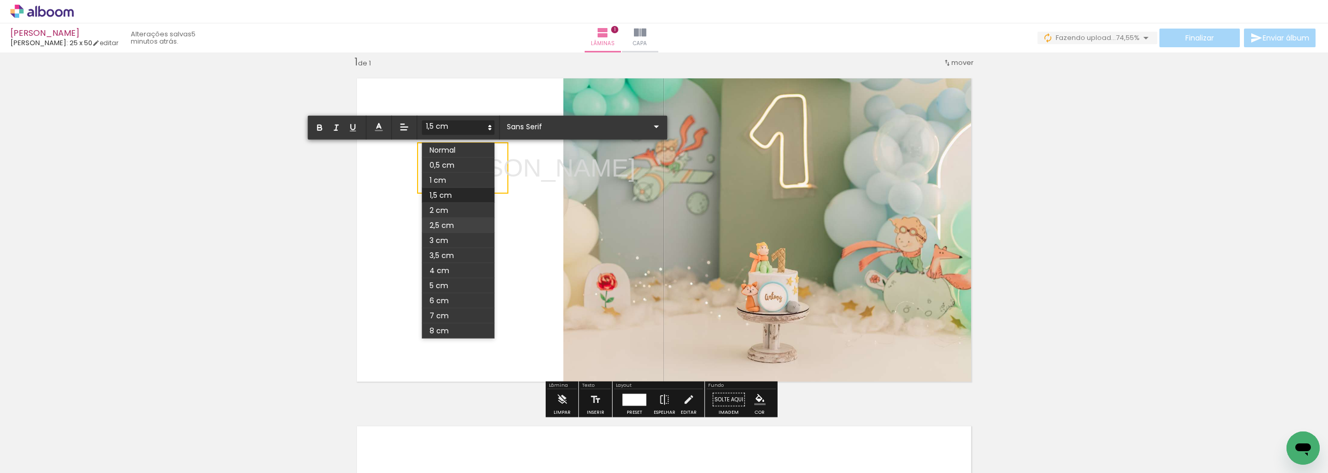
click at [463, 223] on span at bounding box center [458, 225] width 73 height 15
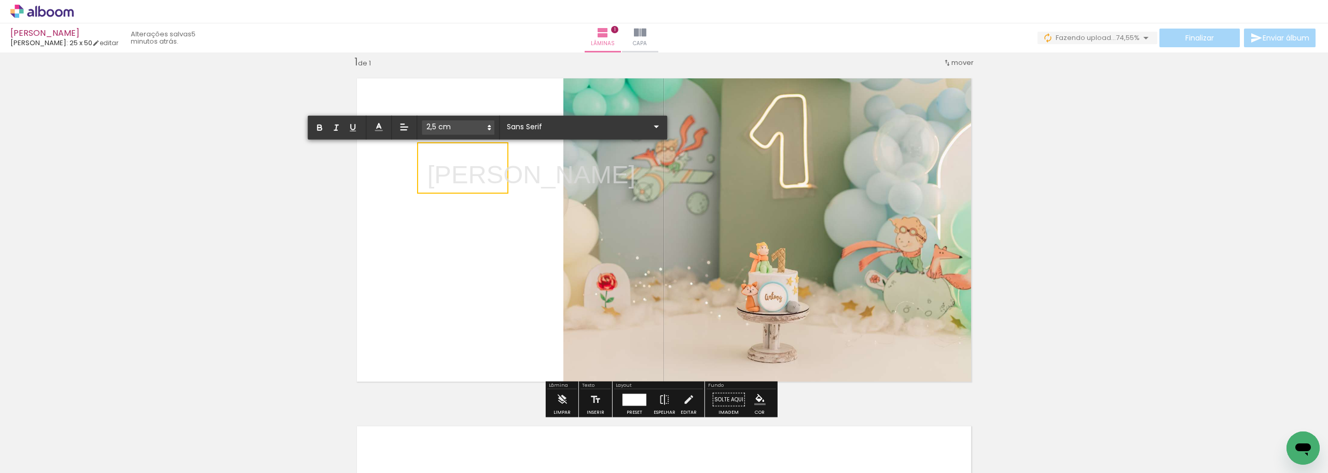
click at [481, 184] on p "Antony ﻿" at bounding box center [532, 172] width 208 height 45
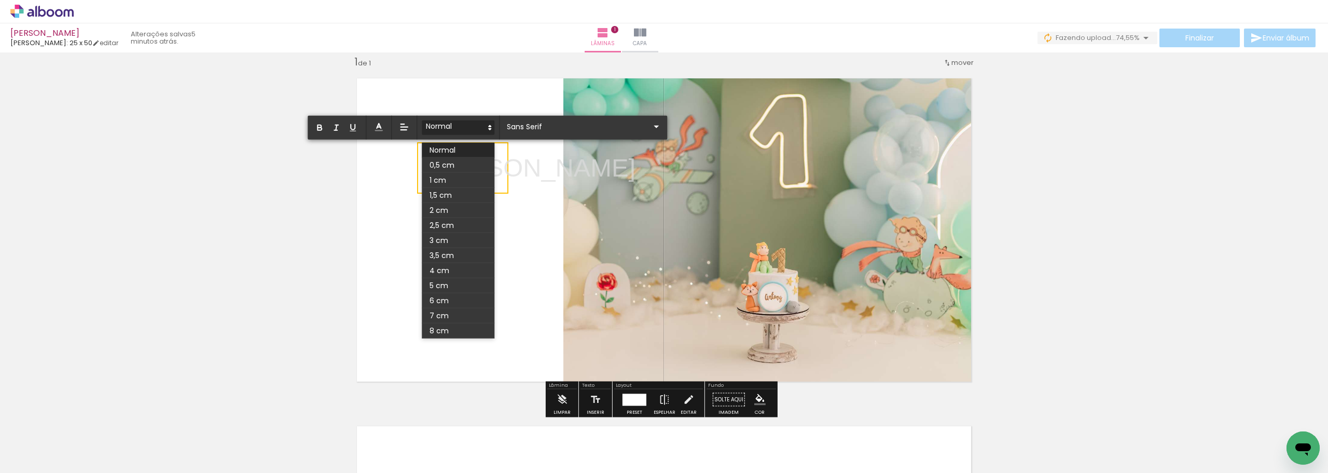
click at [488, 123] on icon at bounding box center [489, 127] width 9 height 9
click at [455, 190] on span at bounding box center [458, 195] width 73 height 15
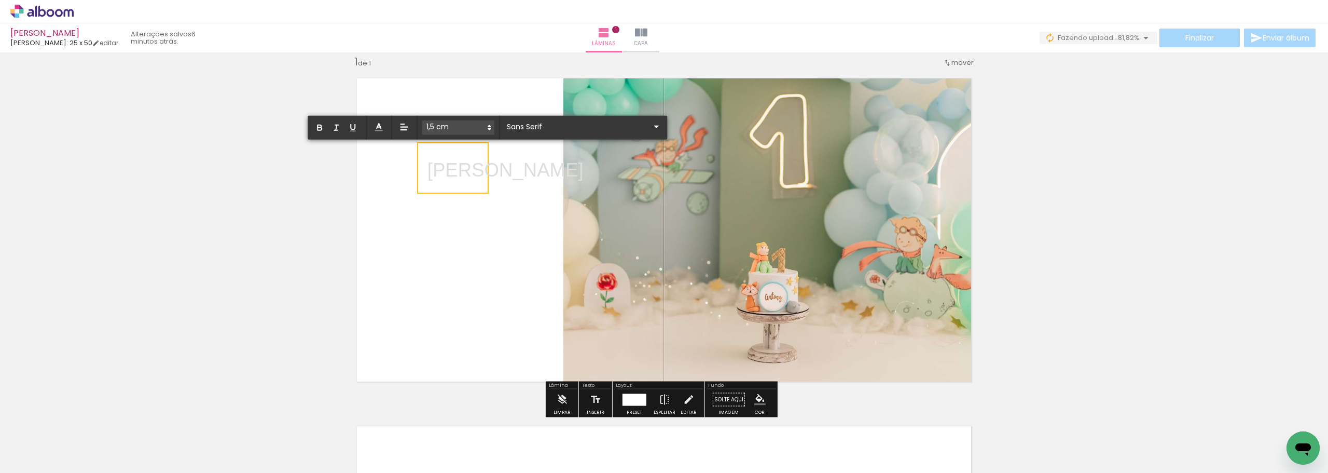
click at [487, 125] on icon at bounding box center [489, 127] width 9 height 9
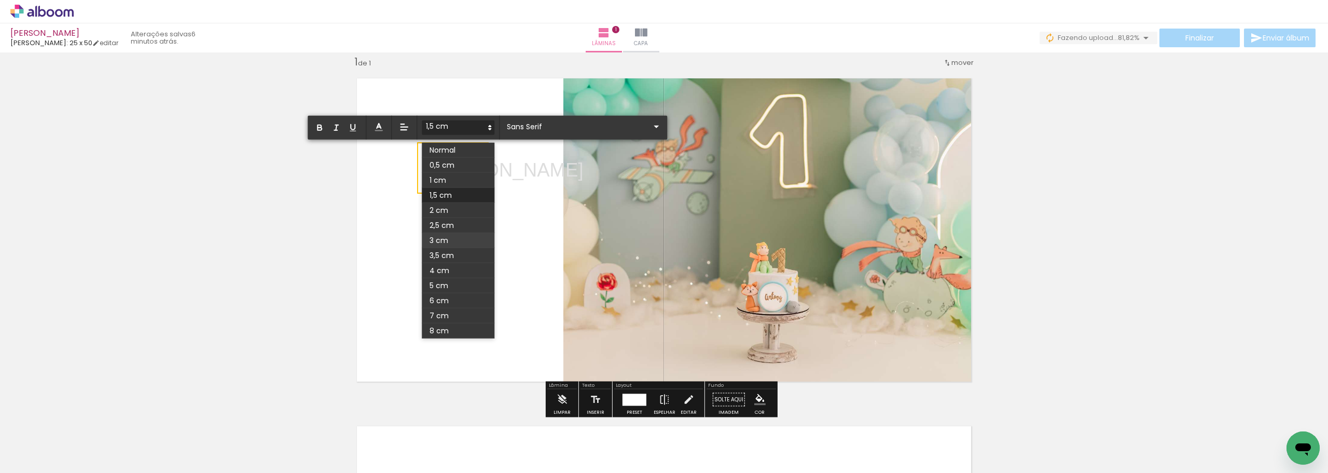
click at [447, 242] on span at bounding box center [458, 240] width 73 height 15
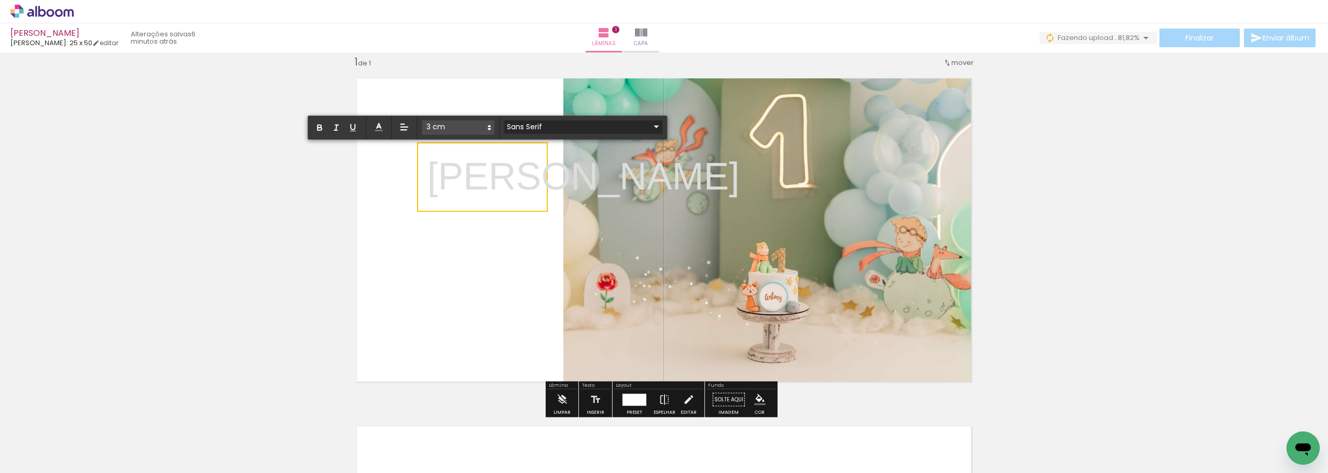
click at [544, 133] on div at bounding box center [583, 133] width 158 height 1
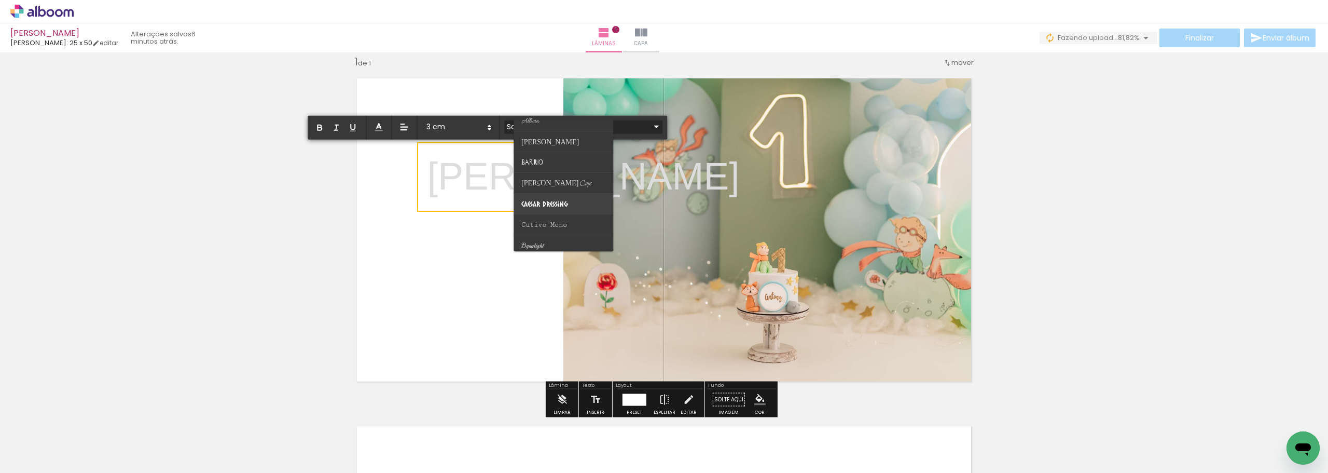
scroll to position [104, 0]
click at [551, 29] on span "[PERSON_NAME] Caps" at bounding box center [536, 25] width 30 height 8
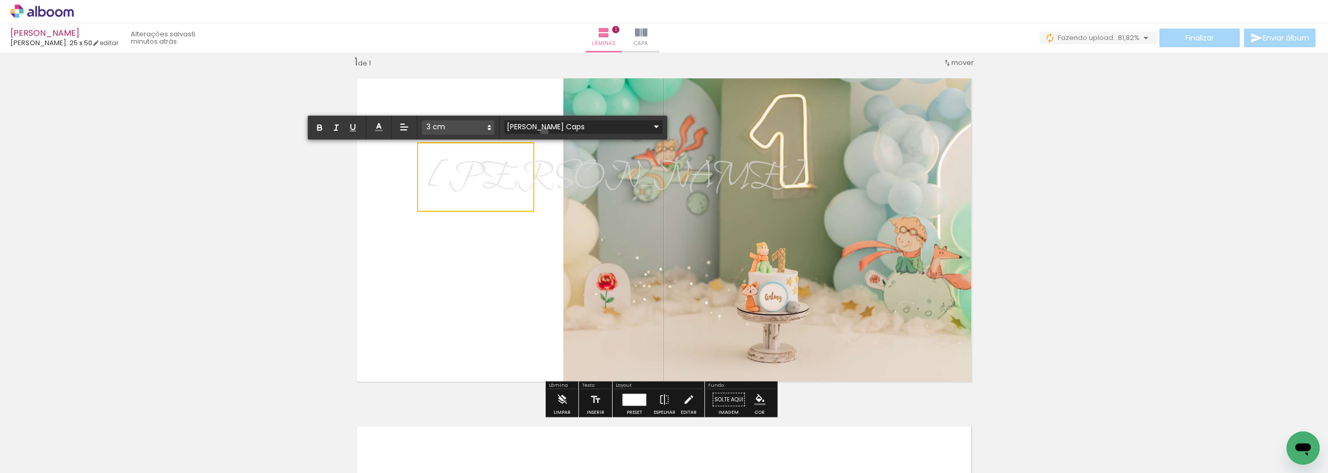
click at [544, 132] on input "[PERSON_NAME] Caps" at bounding box center [577, 126] width 146 height 11
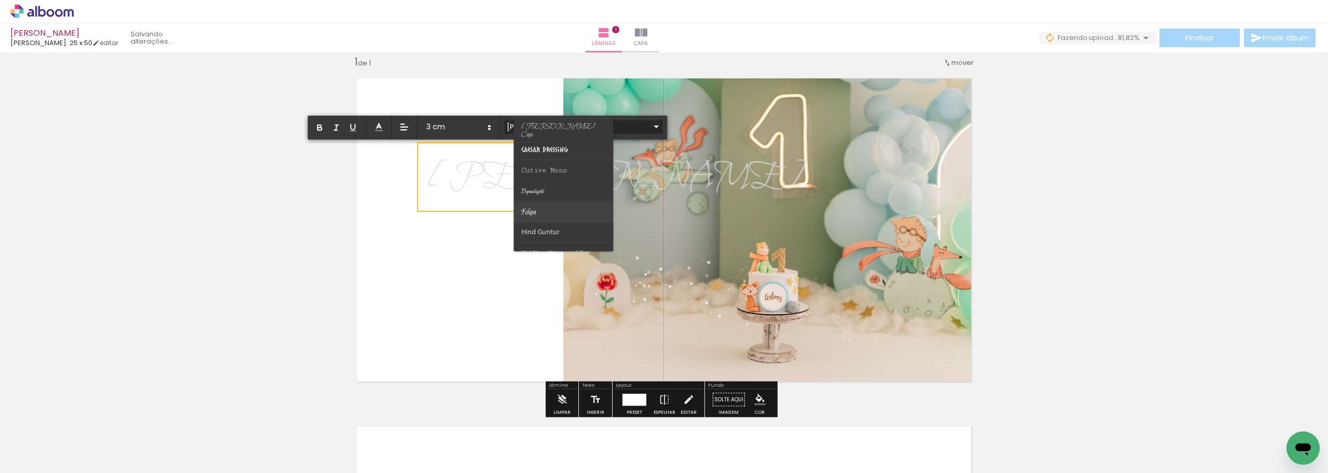
scroll to position [208, 0]
click at [553, 211] on paper-item at bounding box center [564, 211] width 100 height 21
type input "Miss [PERSON_NAME]"
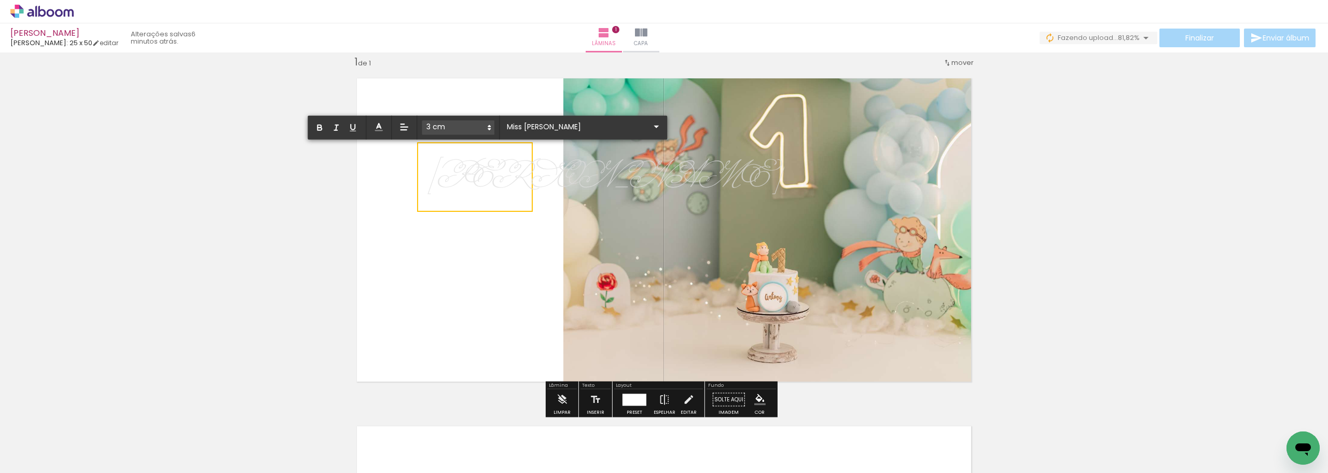
click at [490, 125] on icon at bounding box center [489, 127] width 9 height 9
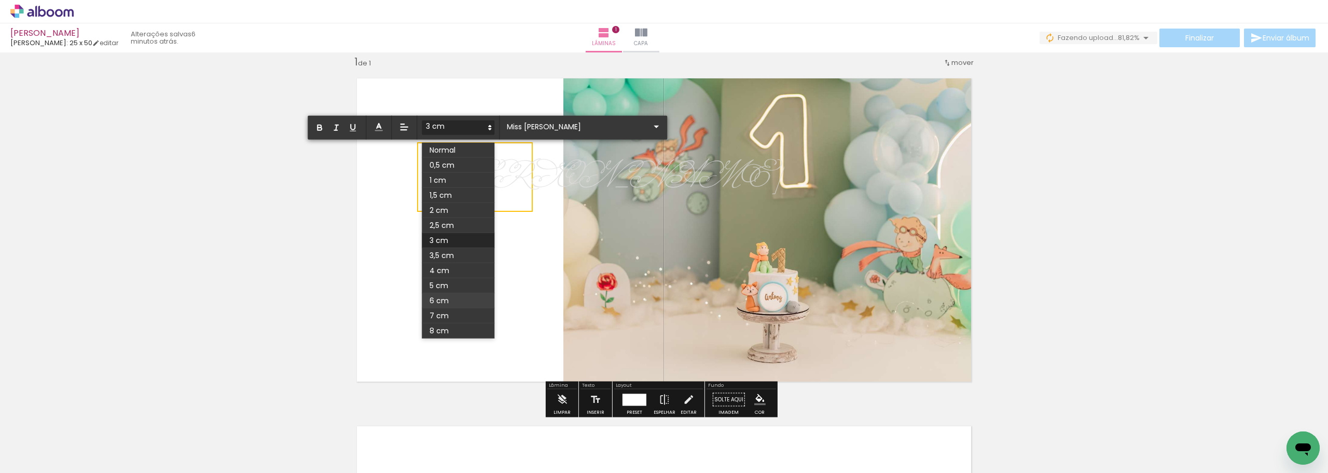
click at [443, 296] on span at bounding box center [458, 300] width 73 height 15
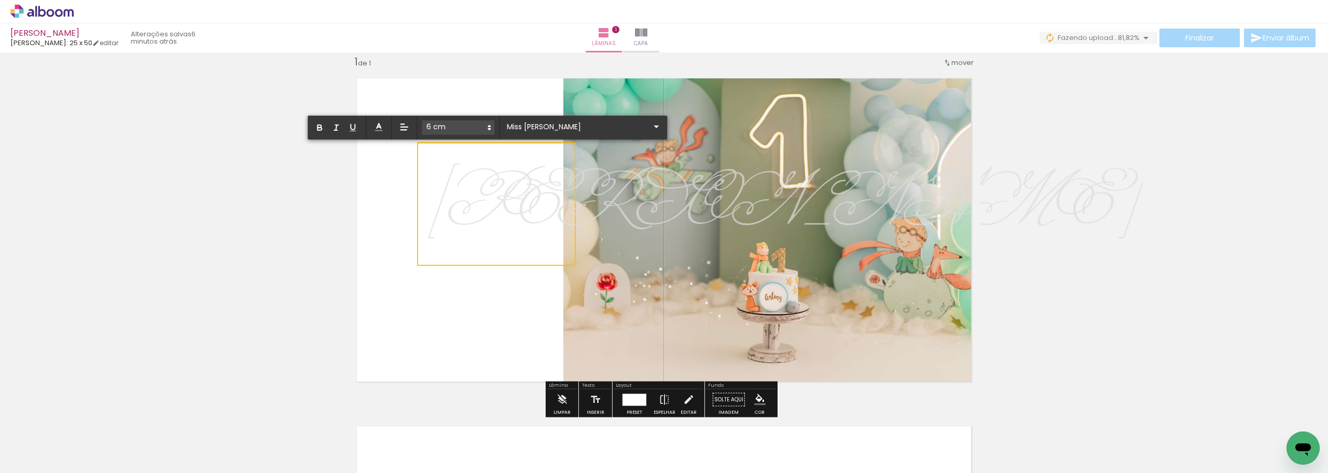
click at [479, 297] on quentale-layouter at bounding box center [664, 230] width 633 height 322
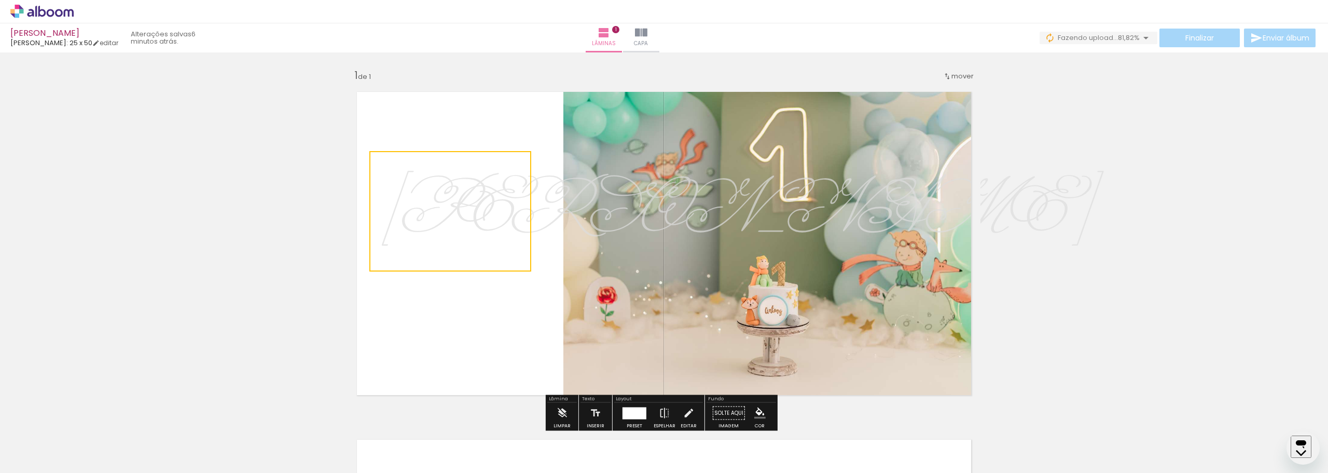
scroll to position [1712, 0]
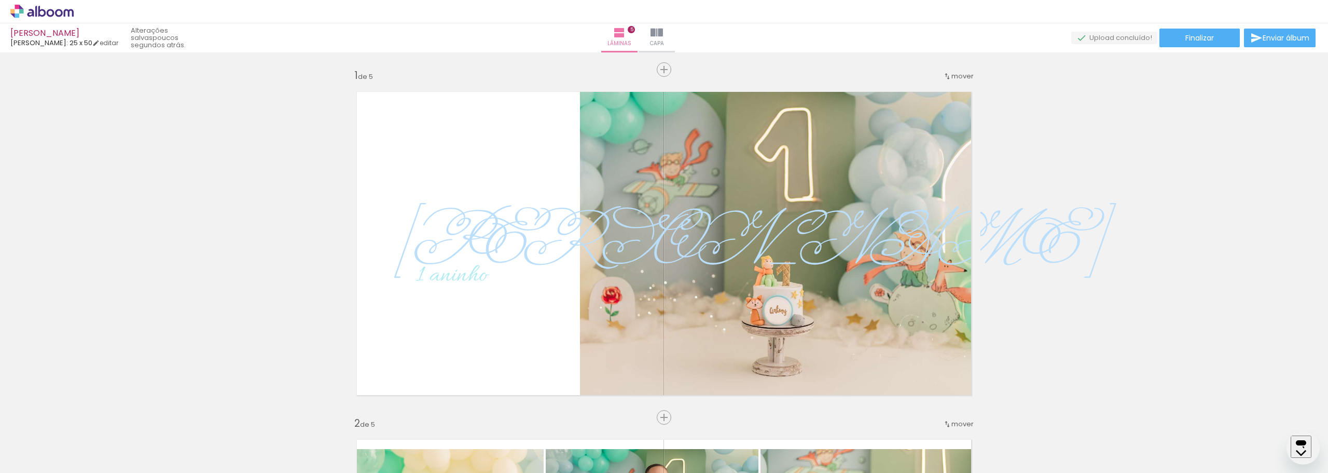
scroll to position [1771, 0]
